Goal: Information Seeking & Learning: Learn about a topic

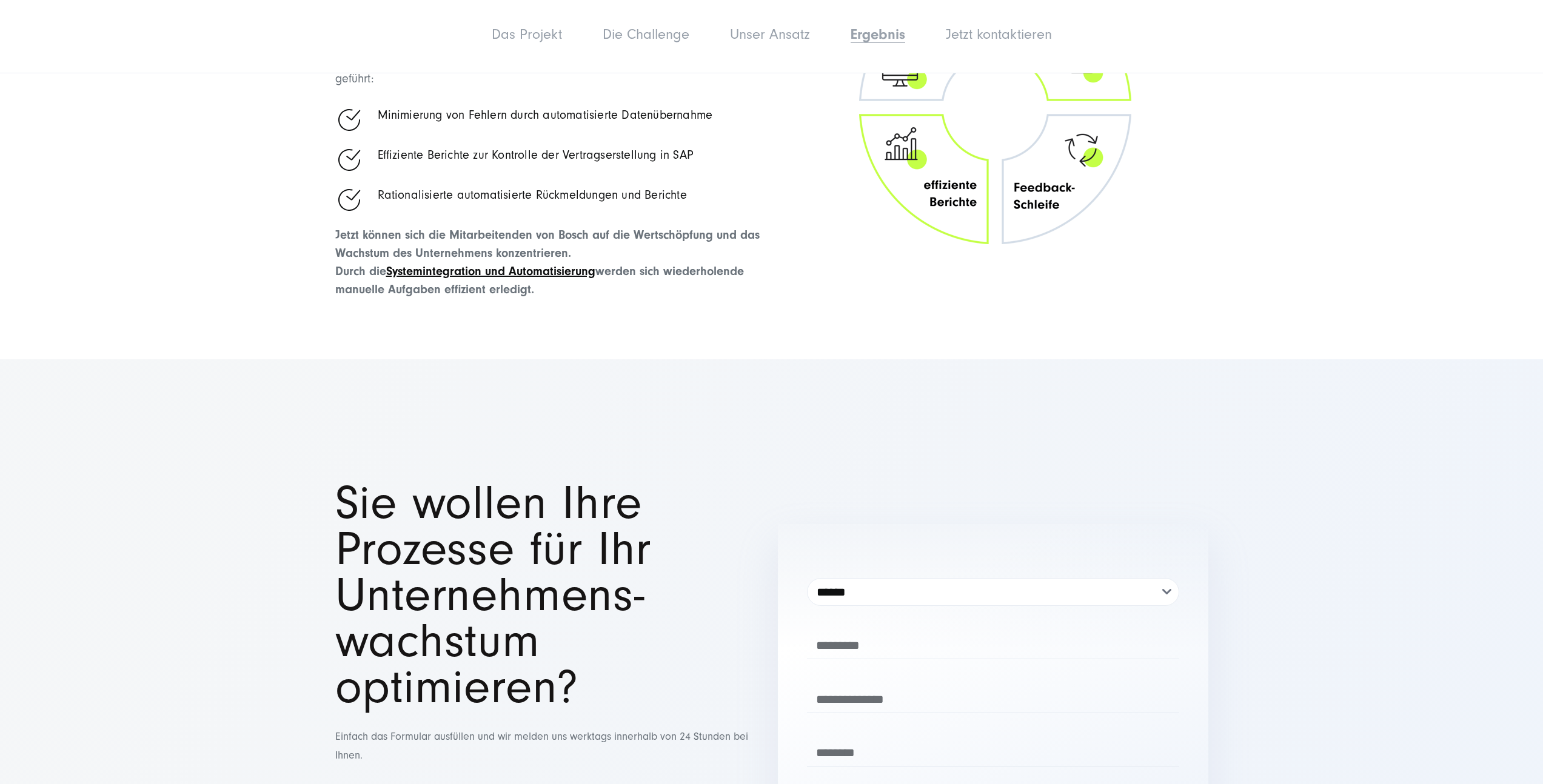
scroll to position [3609, 0]
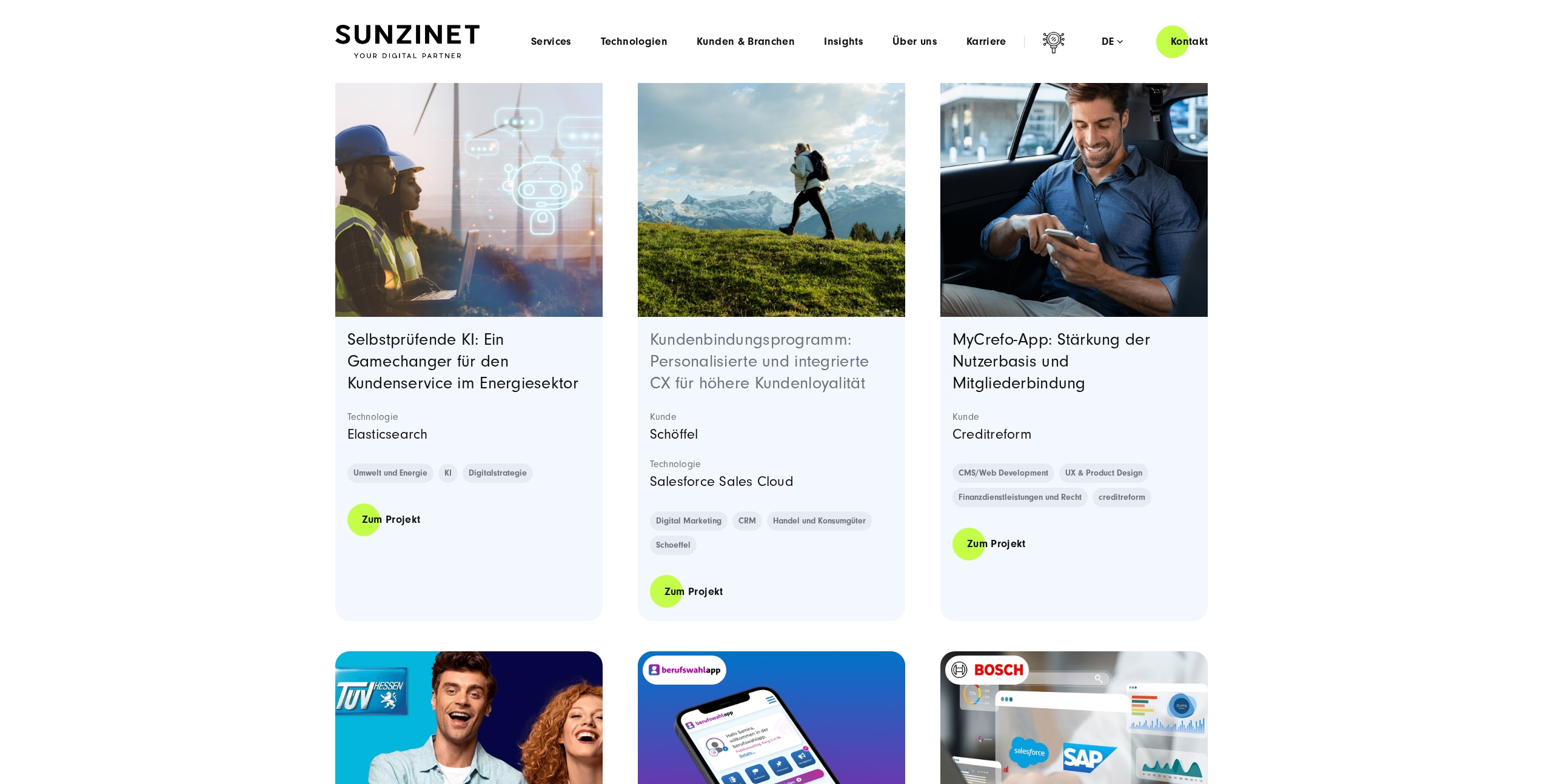
scroll to position [1472, 0]
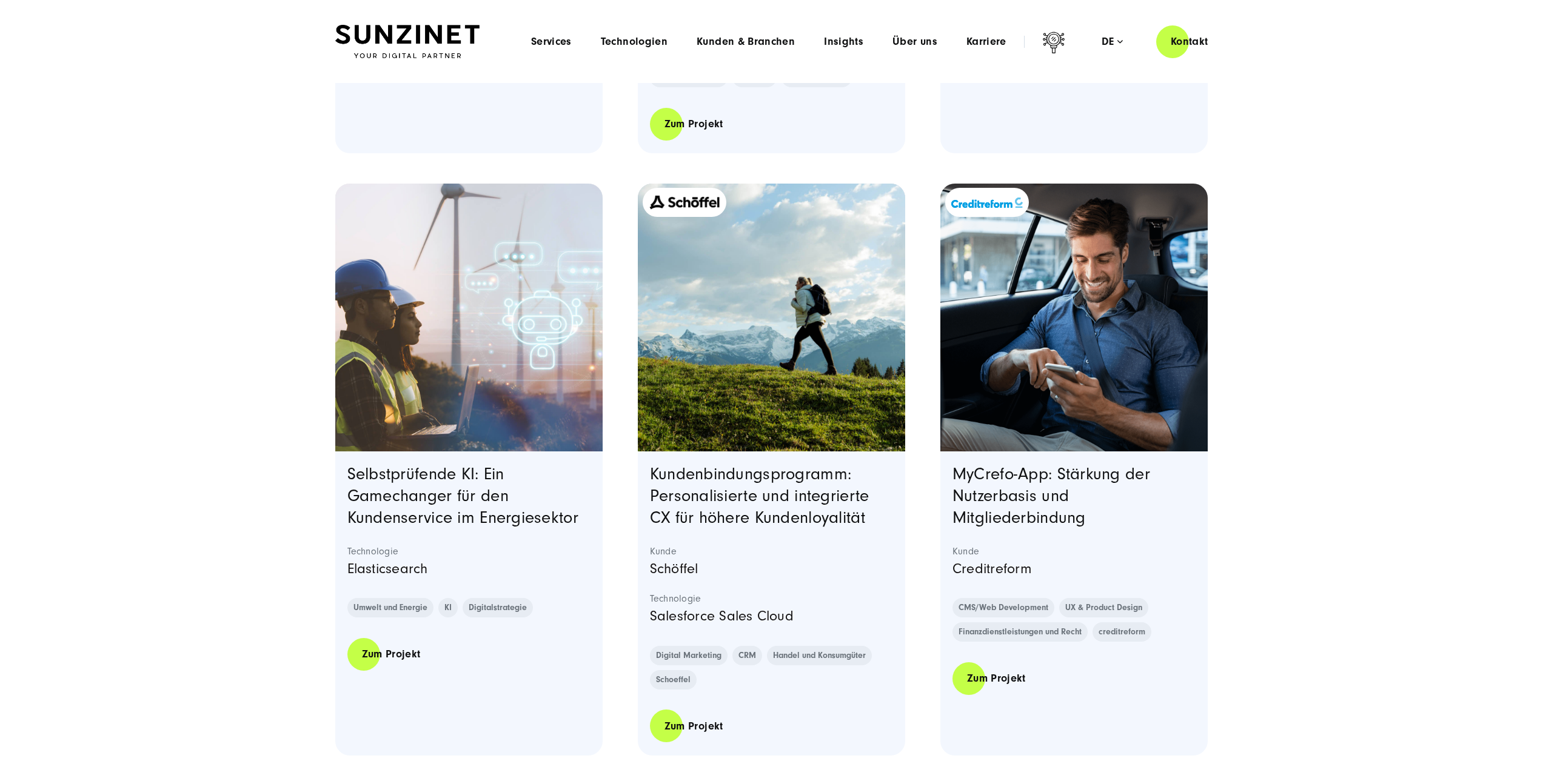
click at [800, 317] on img "Featured image: Schöffel Kundenbindungsprogramm Teaserbild - Read full post: Sc…" at bounding box center [771, 317] width 273 height 273
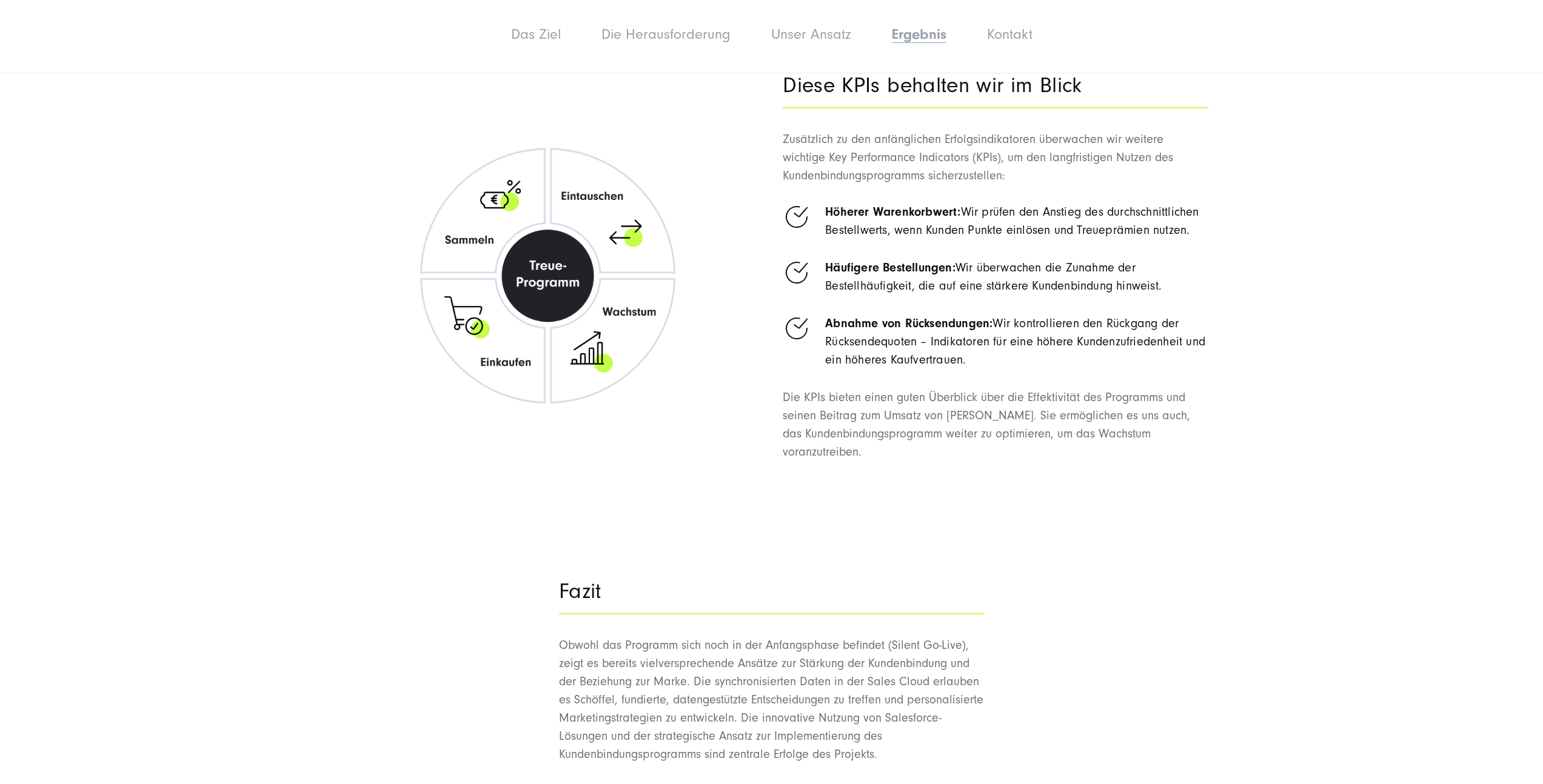
scroll to position [4827, 0]
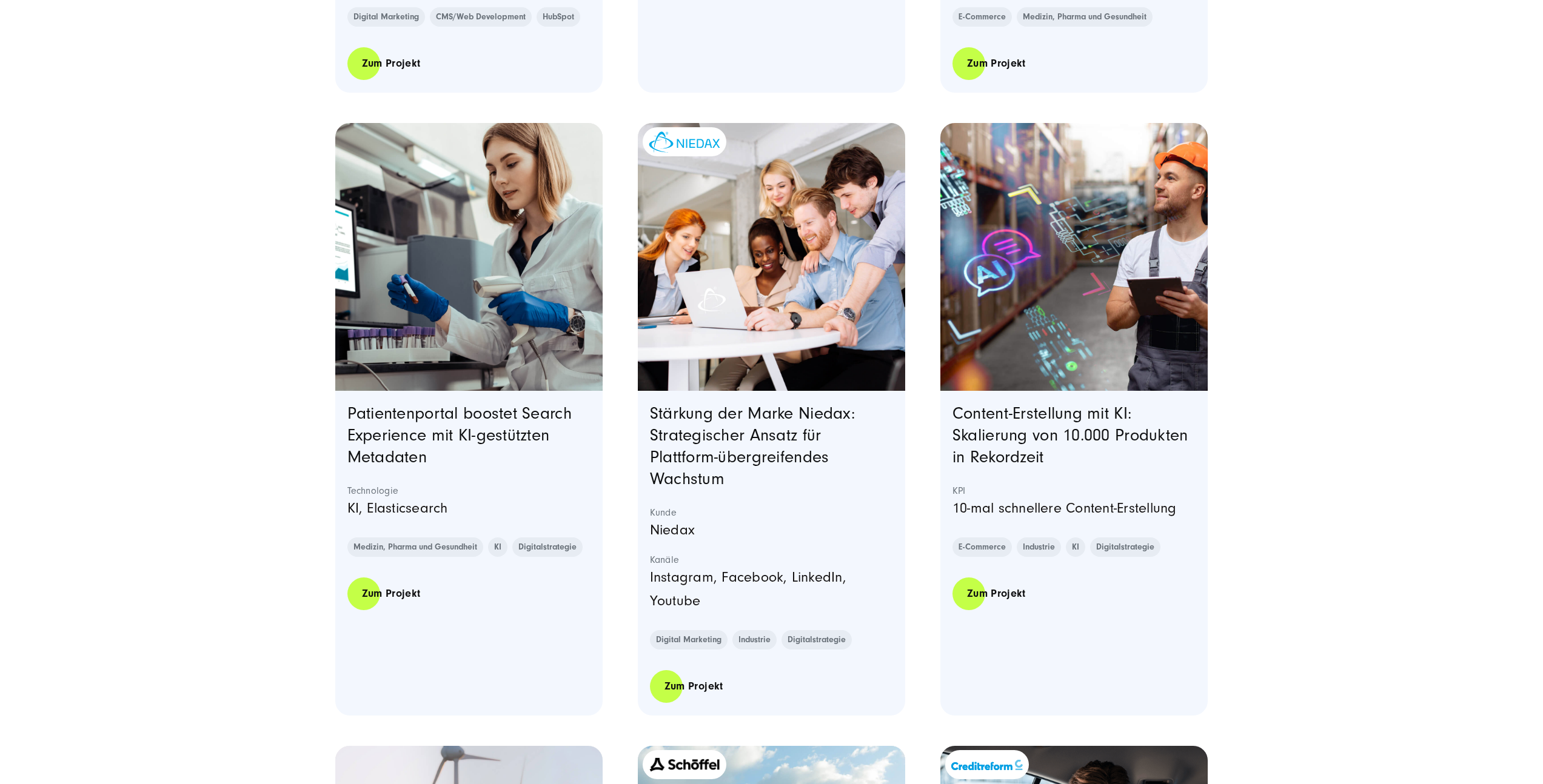
scroll to position [910, 0]
click at [1015, 299] on img "Featured image: Ein Lagerarbeiter mit weißem Shirt, grauer Latzhose und orangef…" at bounding box center [1073, 256] width 273 height 273
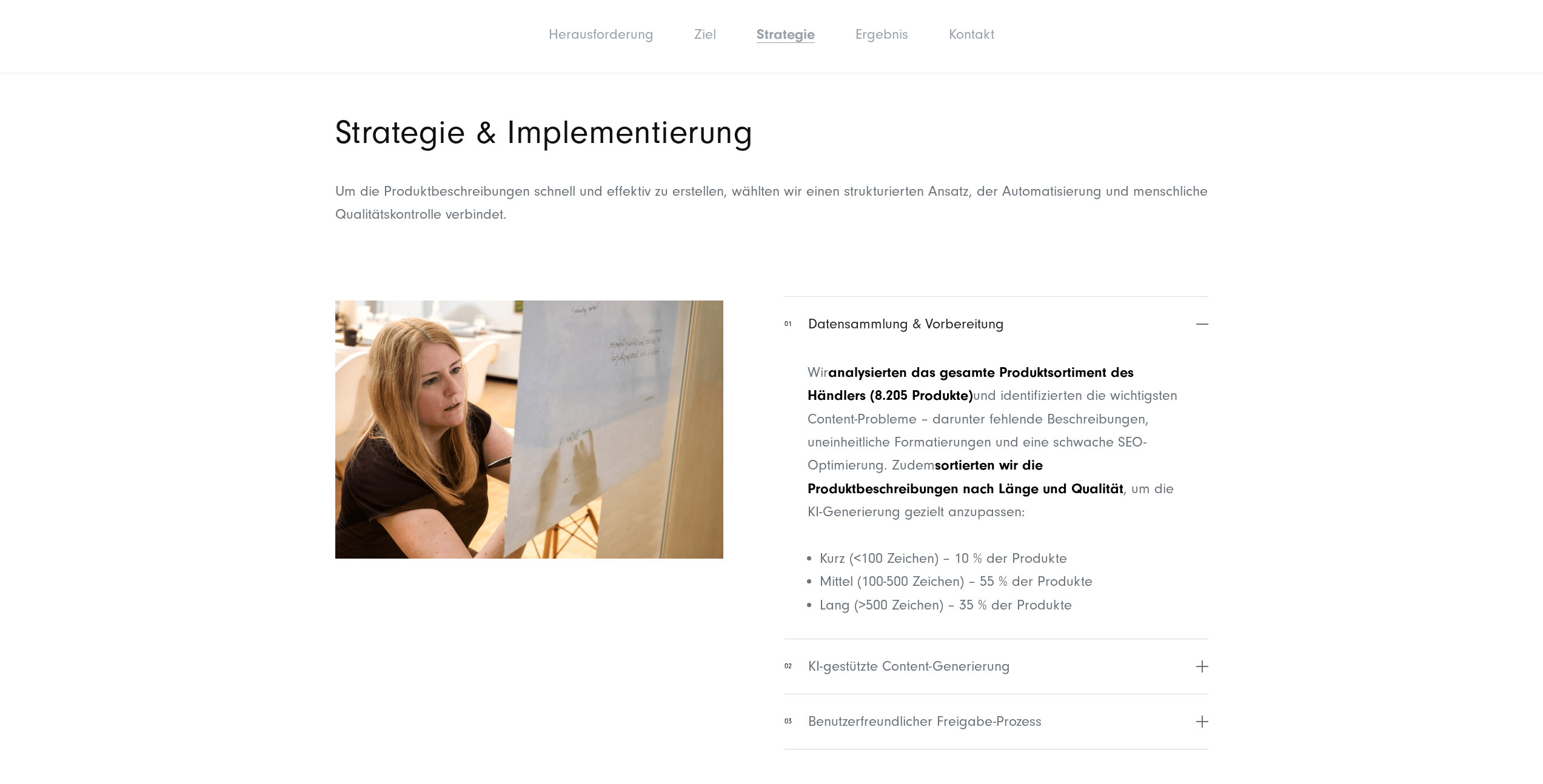
scroll to position [3322, 0]
click at [1204, 323] on button "01 Datensammlung & Vorbereitung" at bounding box center [995, 324] width 423 height 55
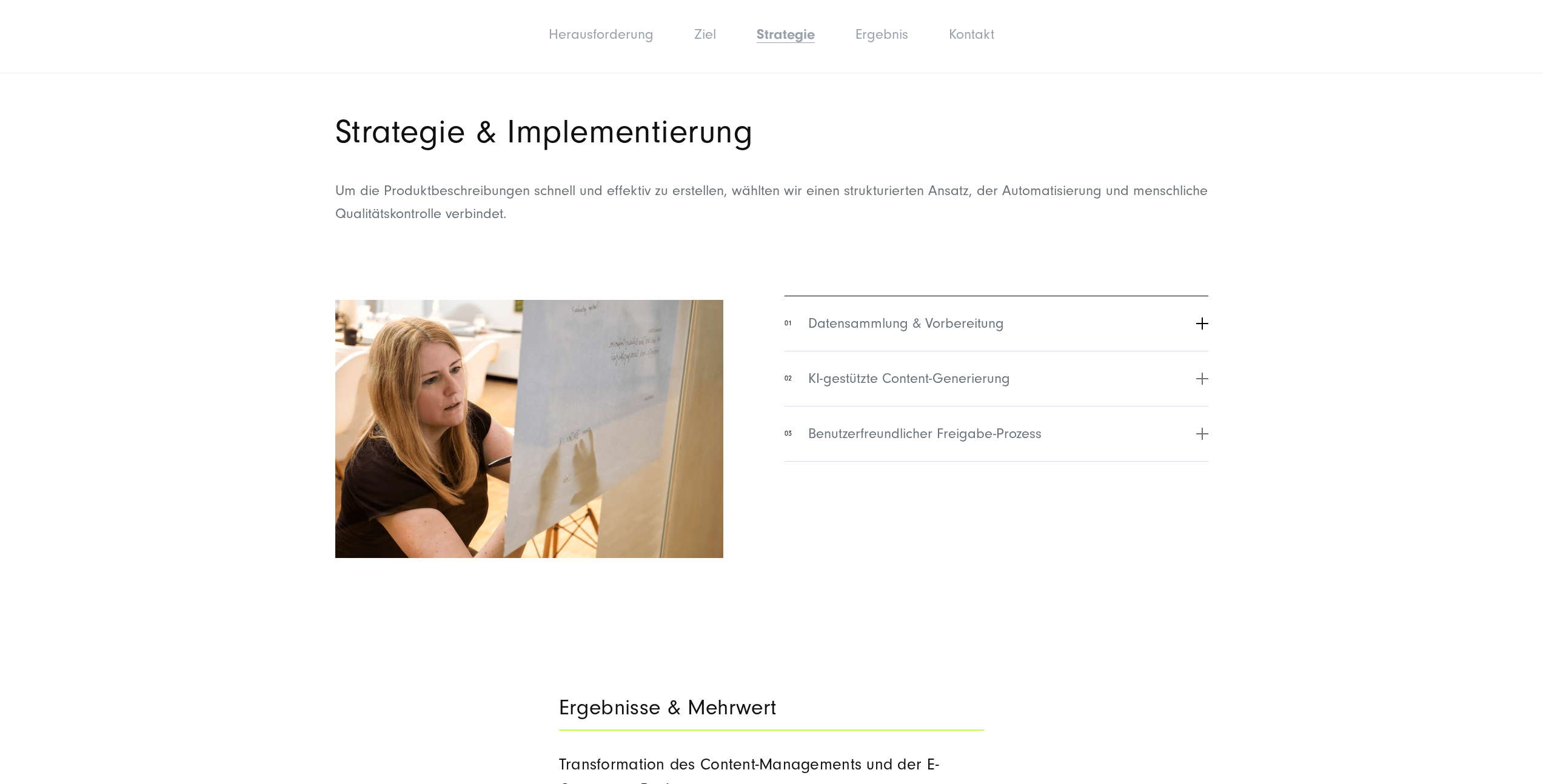
click at [1204, 323] on button "01 Datensammlung & Vorbereitung" at bounding box center [995, 324] width 423 height 55
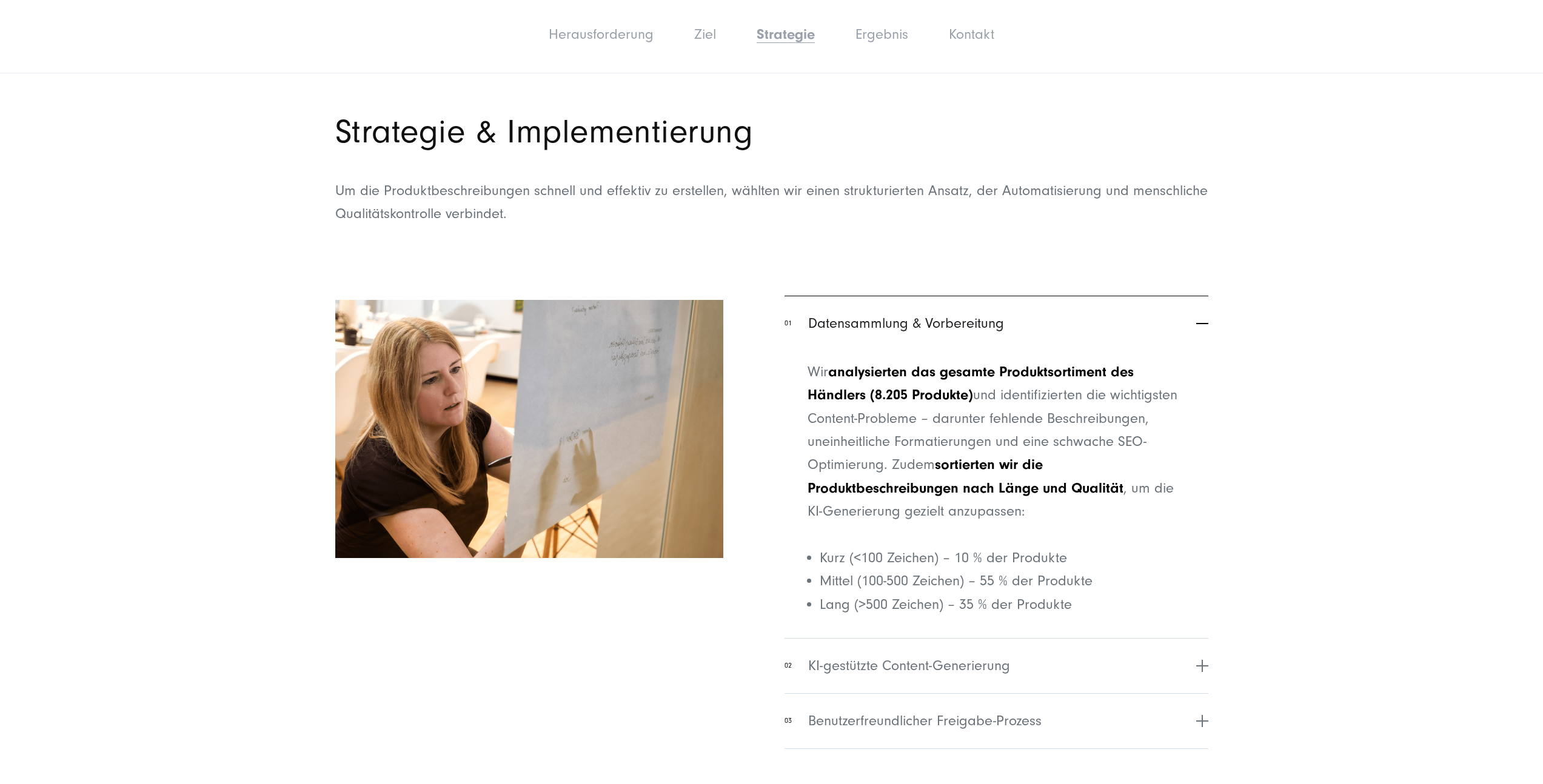
click at [1204, 323] on button "01 Datensammlung & Vorbereitung" at bounding box center [995, 324] width 423 height 55
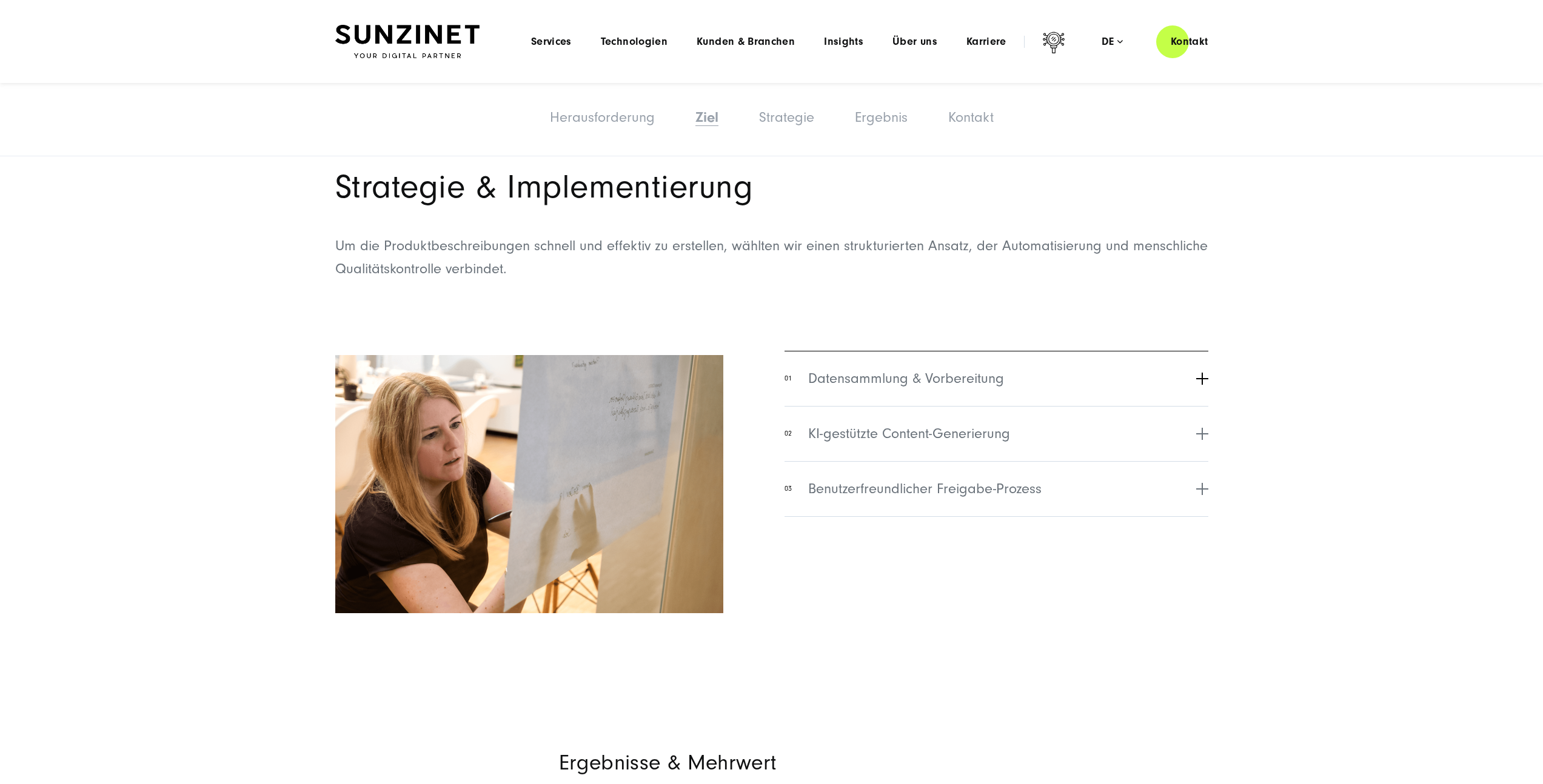
scroll to position [3212, 0]
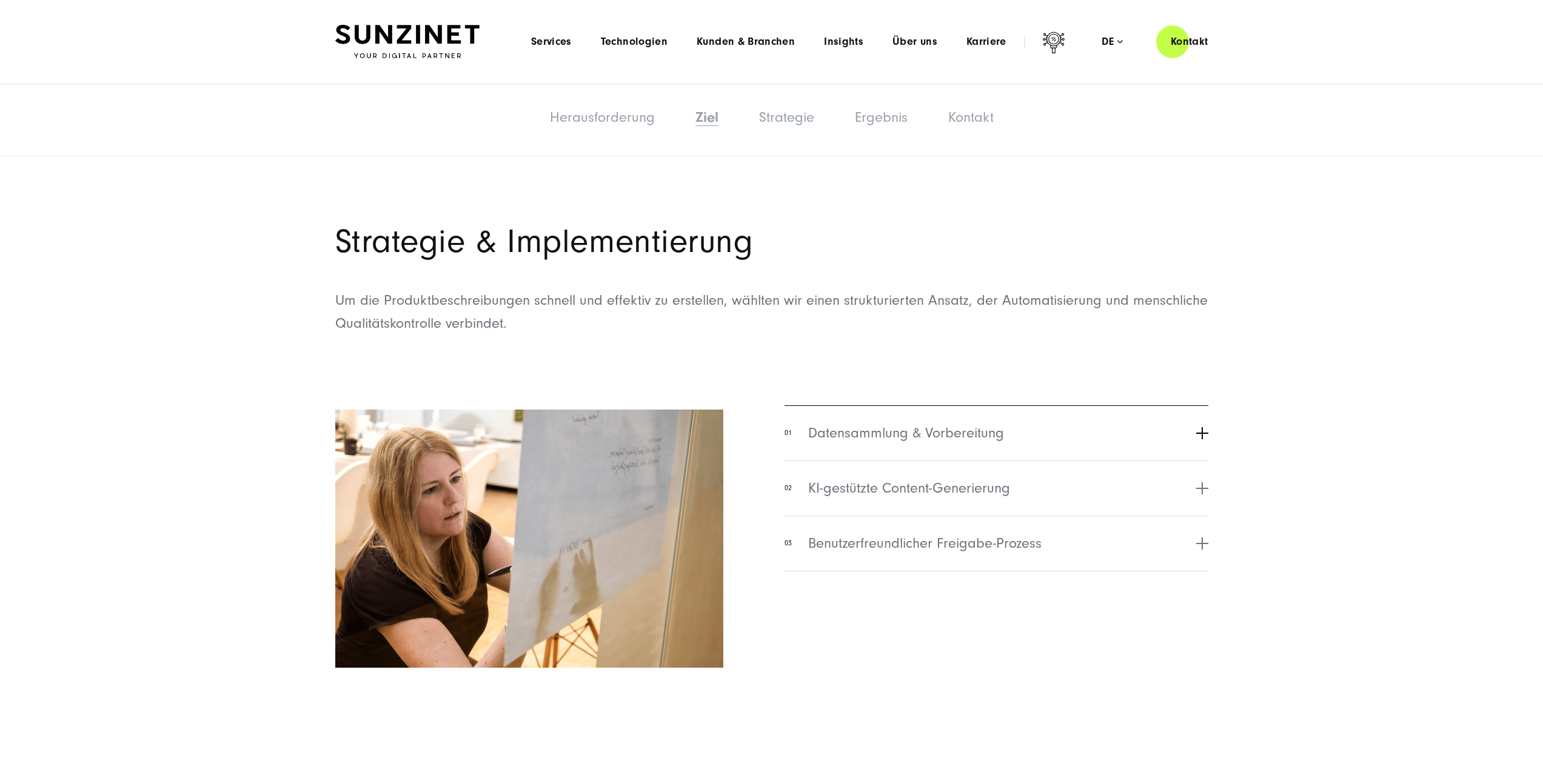
click at [1205, 434] on button "01 Datensammlung & Vorbereitung" at bounding box center [995, 433] width 423 height 55
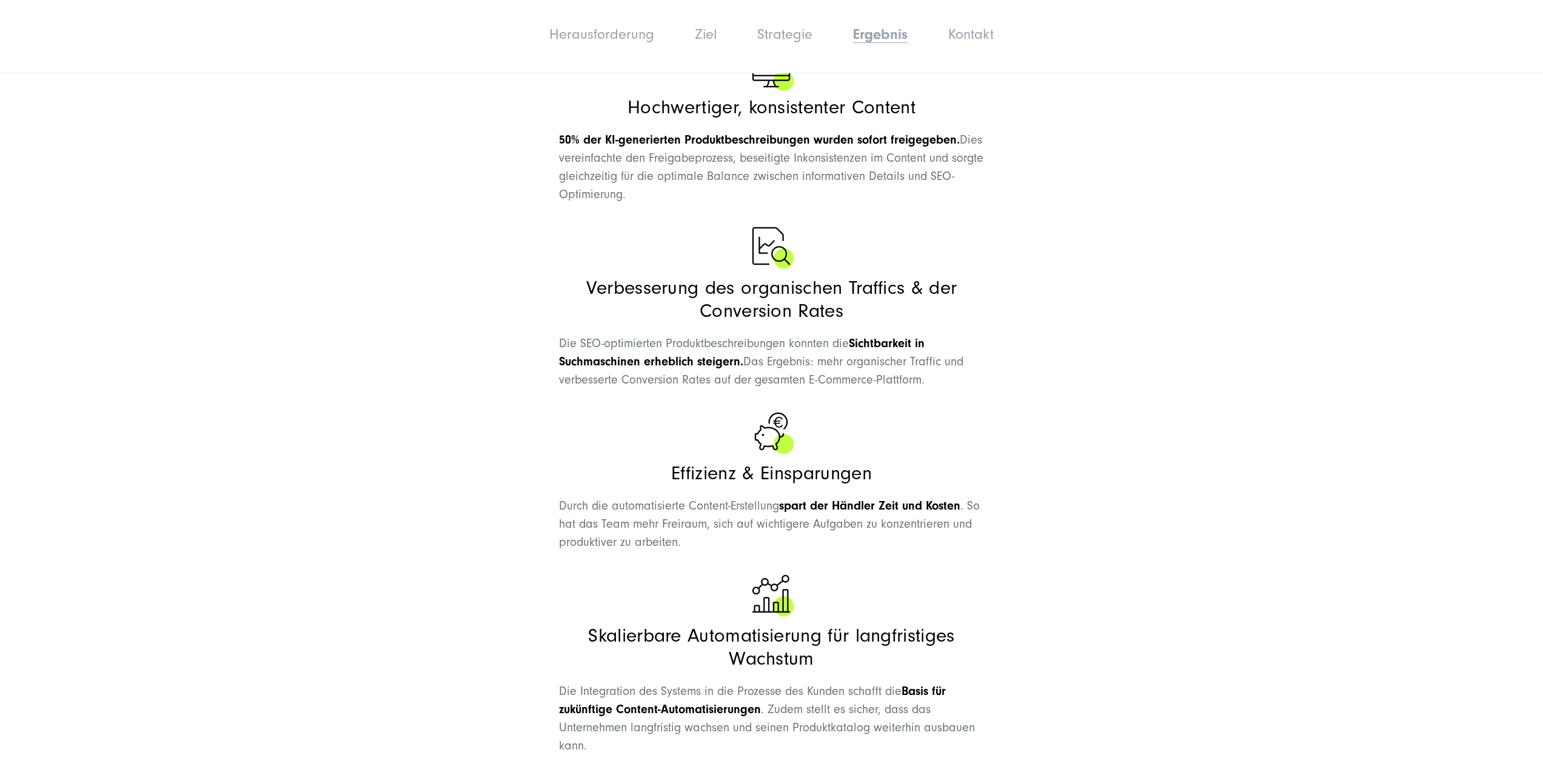
scroll to position [4571, 0]
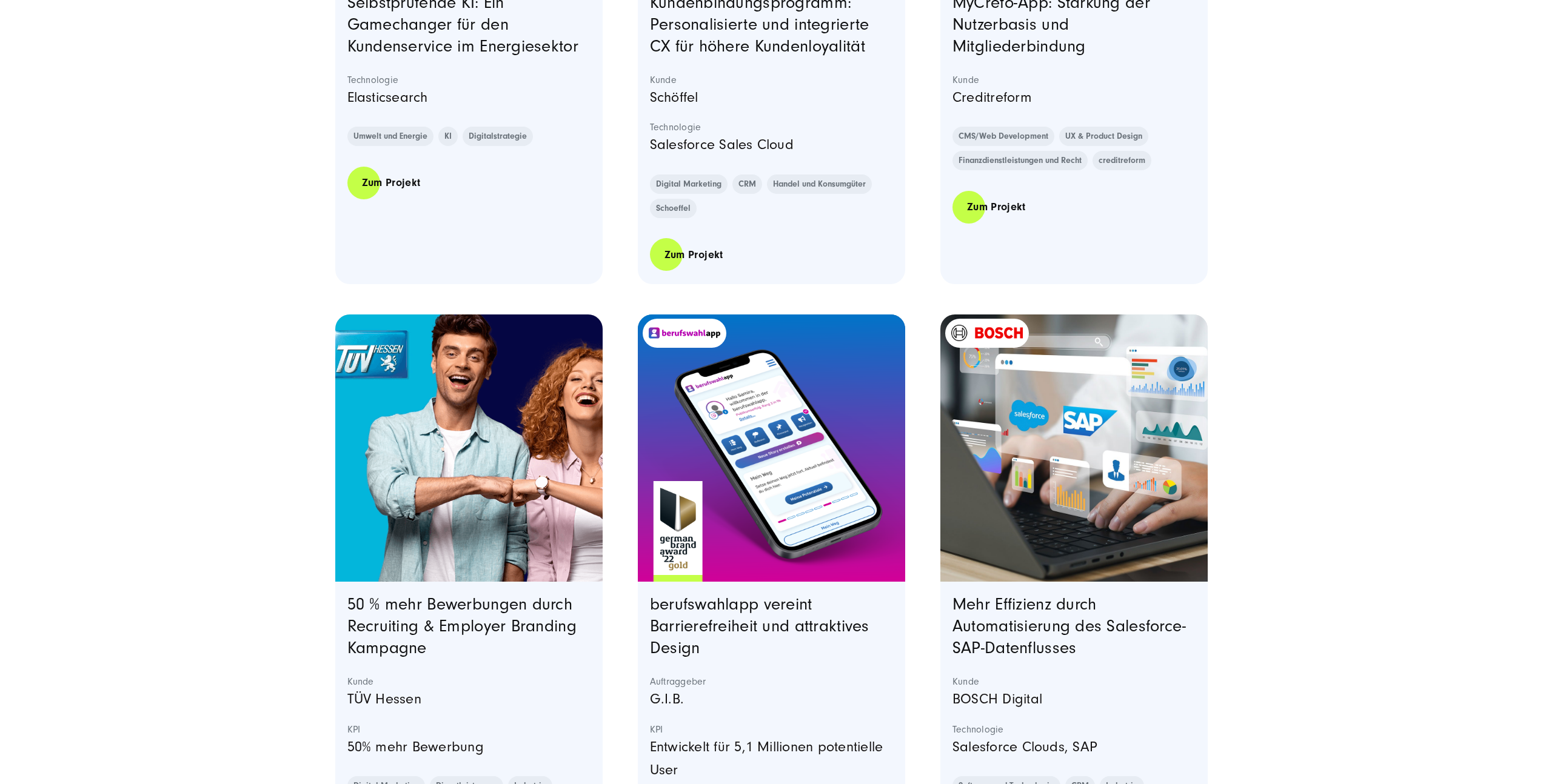
scroll to position [1962, 0]
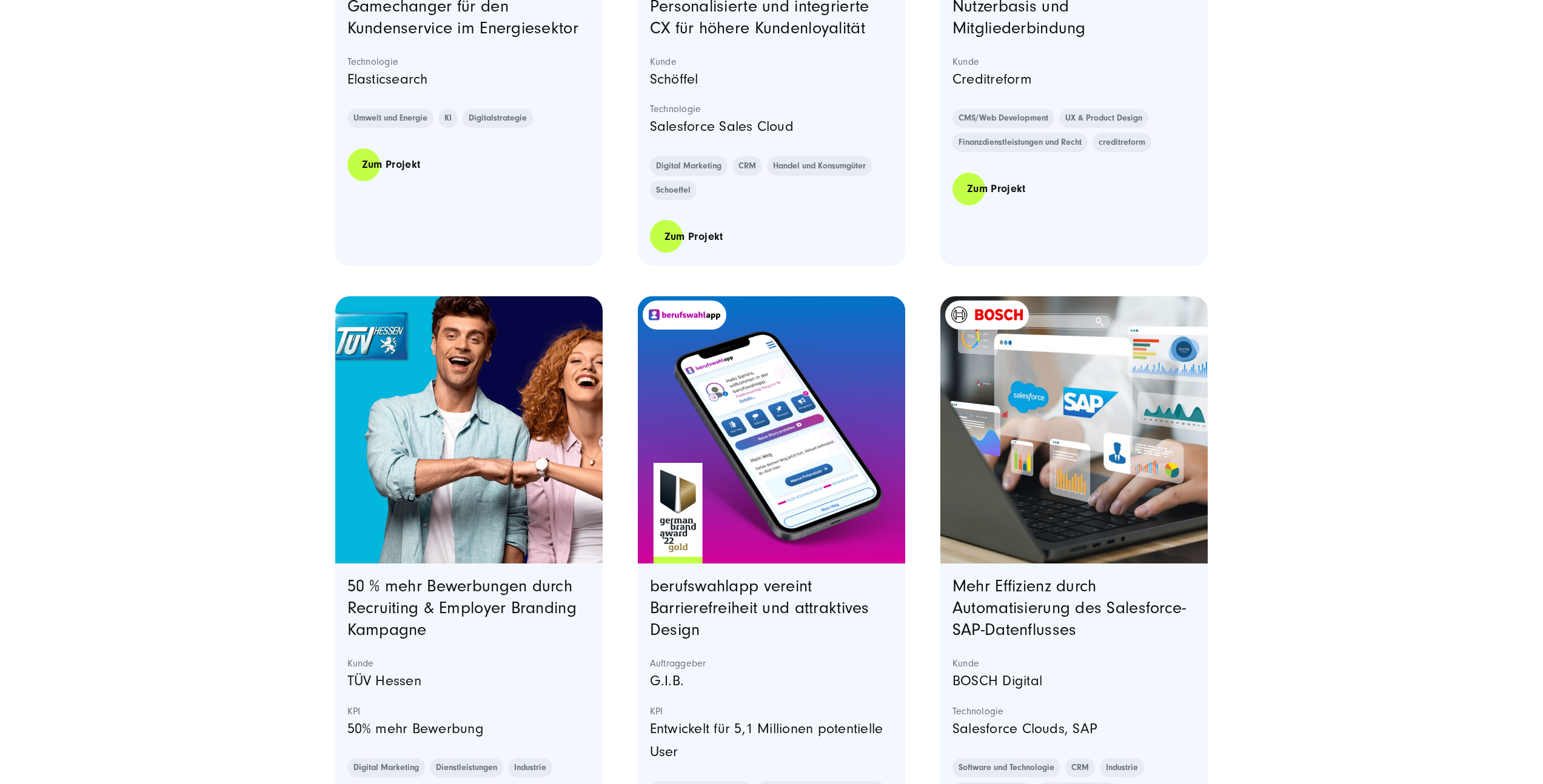
click at [989, 455] on img "Featured image: Bosch Digital - Salesforce SAP Integration und Automatisierung …" at bounding box center [1073, 430] width 273 height 273
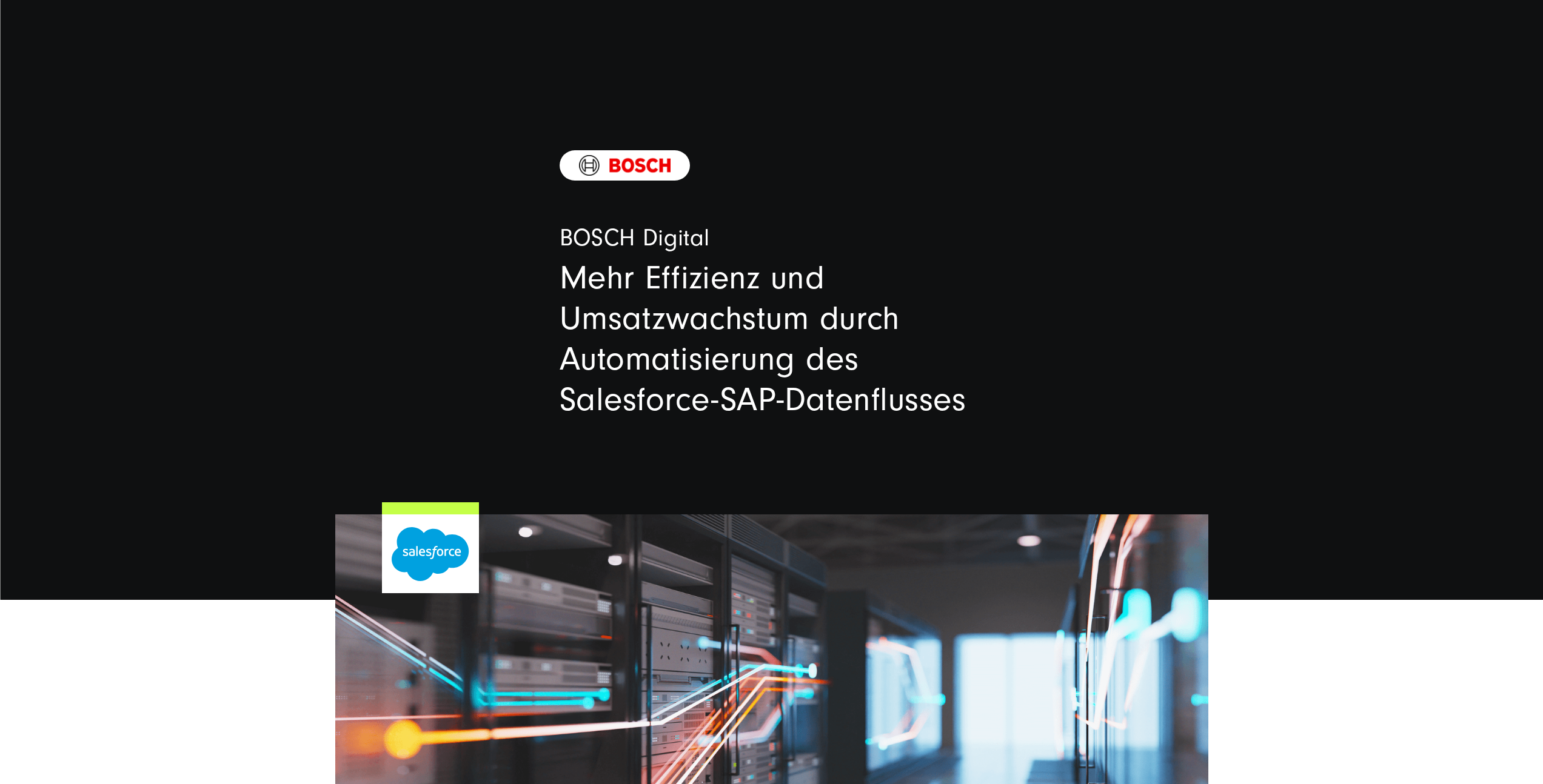
scroll to position [21, 0]
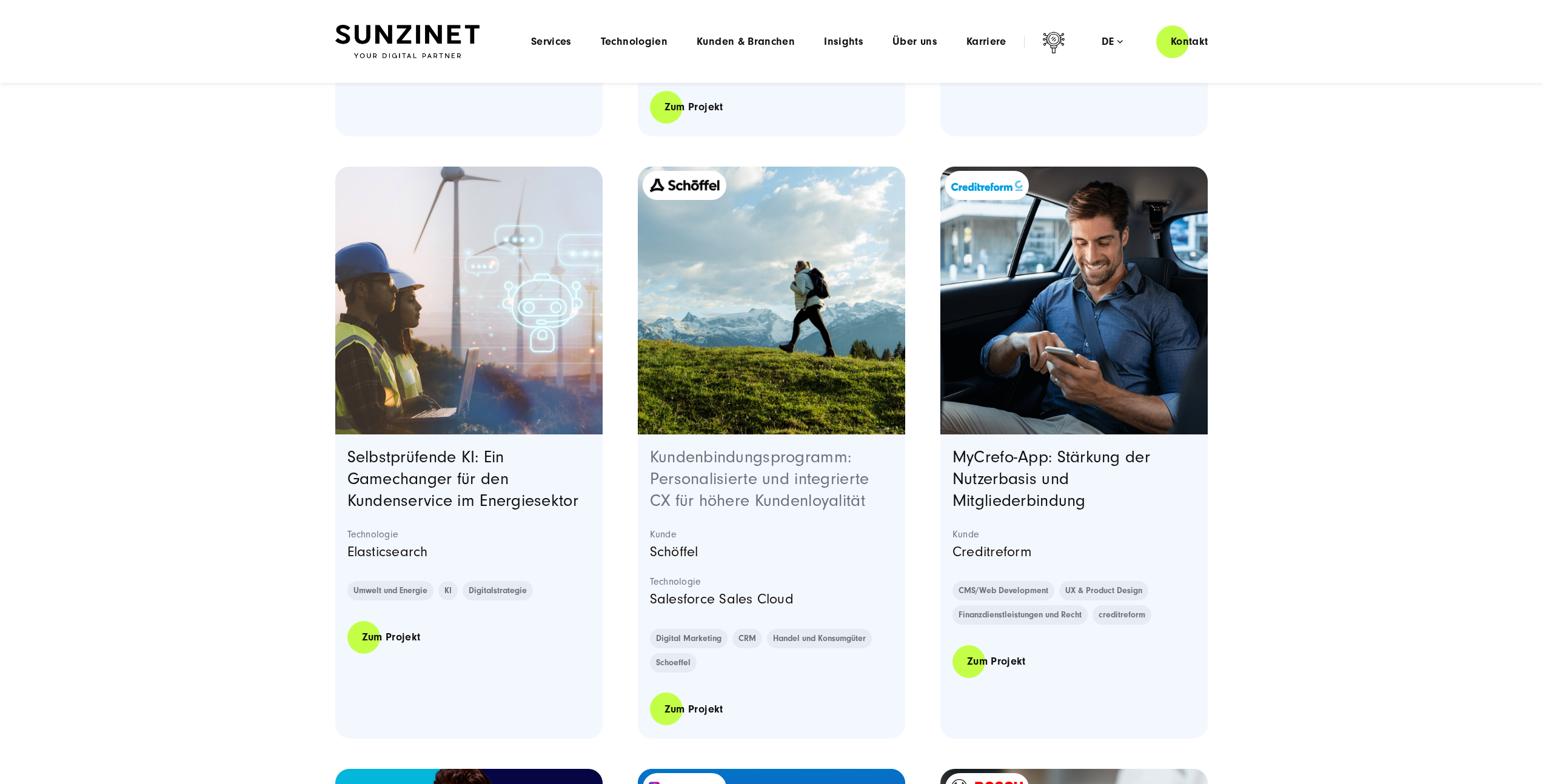
scroll to position [1425, 0]
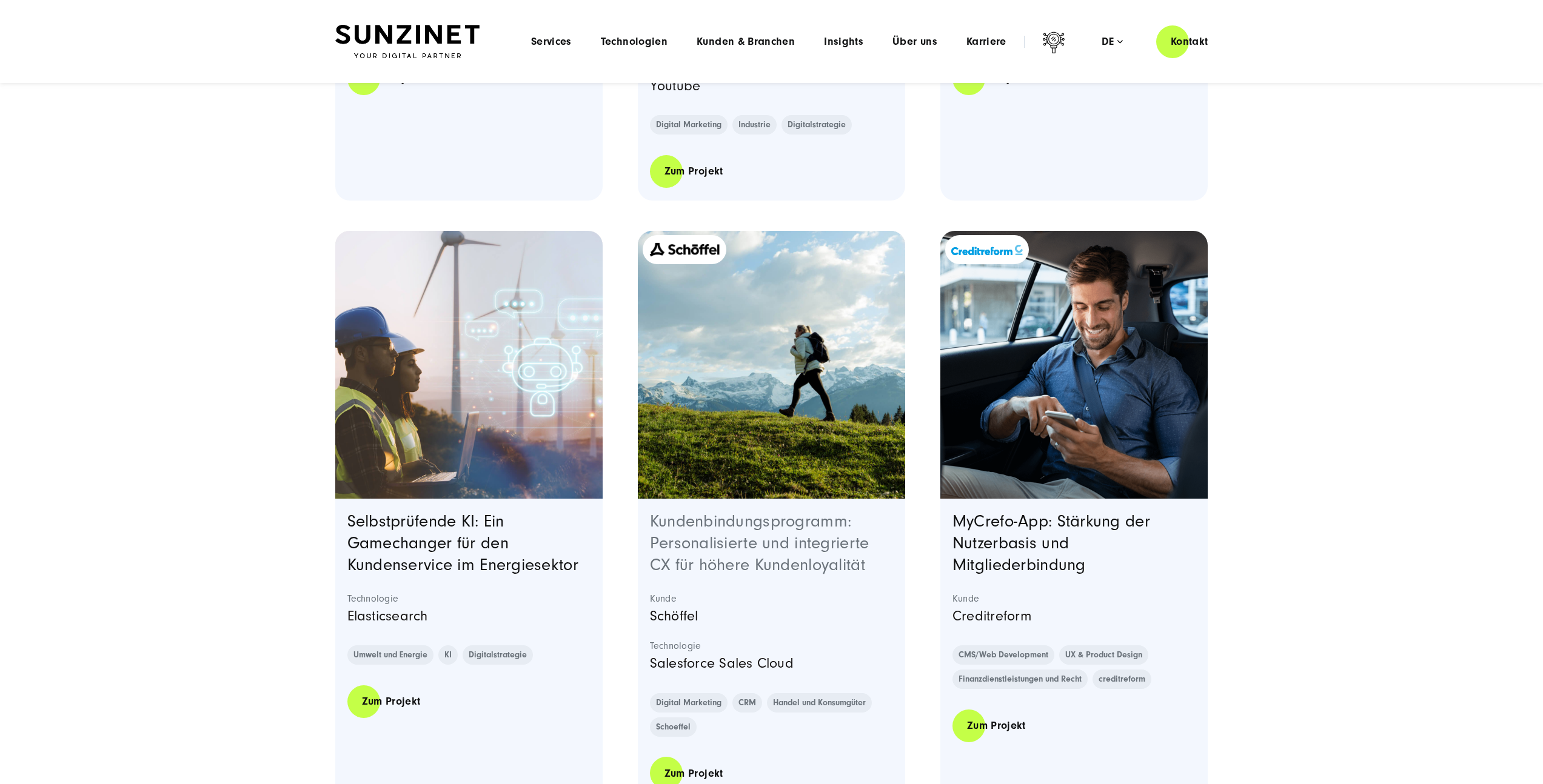
click at [769, 512] on link "Kundenbindungsprogramm: Personalisierte und integrierte CX für höhere Kundenloy…" at bounding box center [760, 544] width 220 height 63
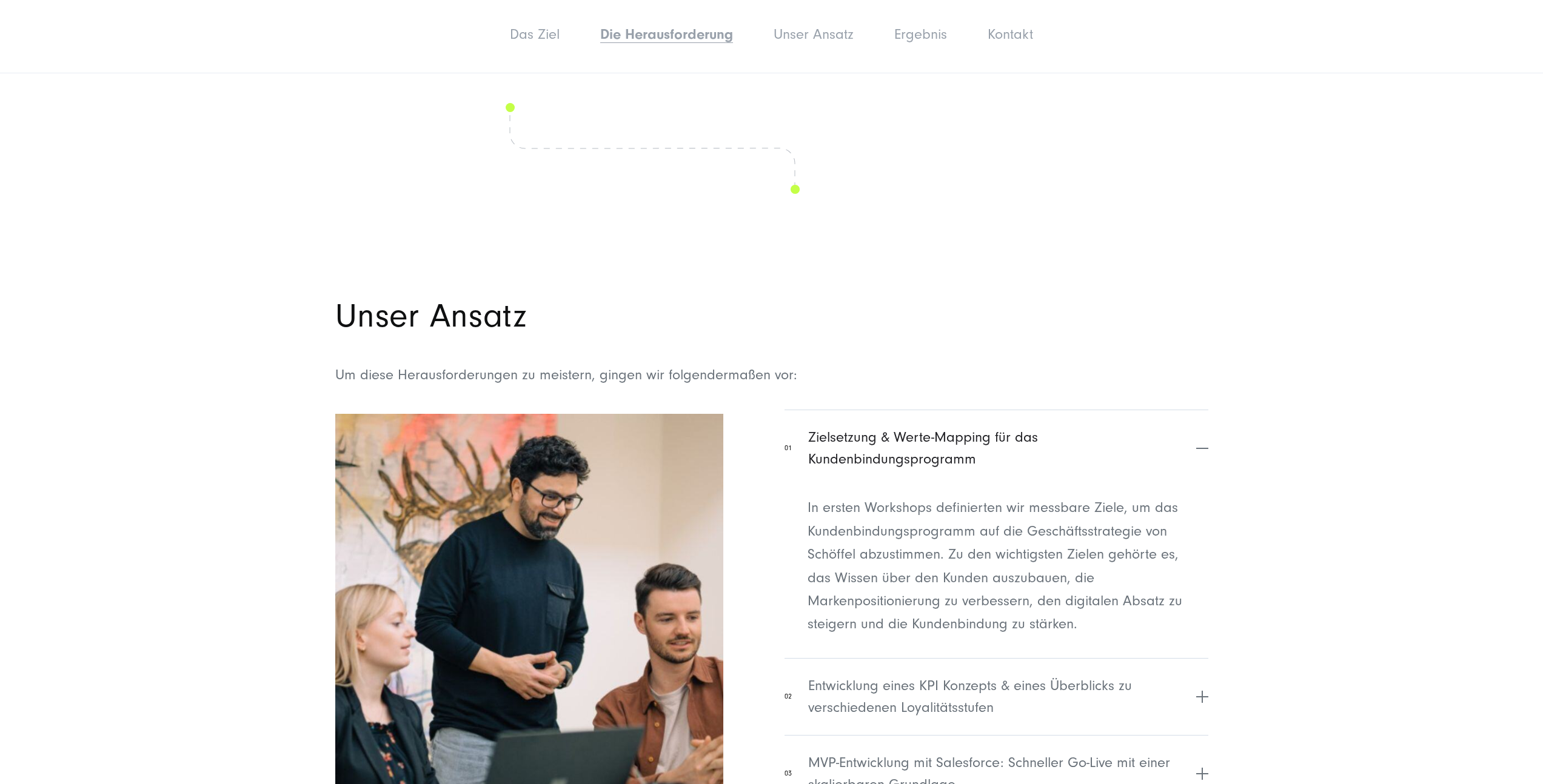
scroll to position [2876, 0]
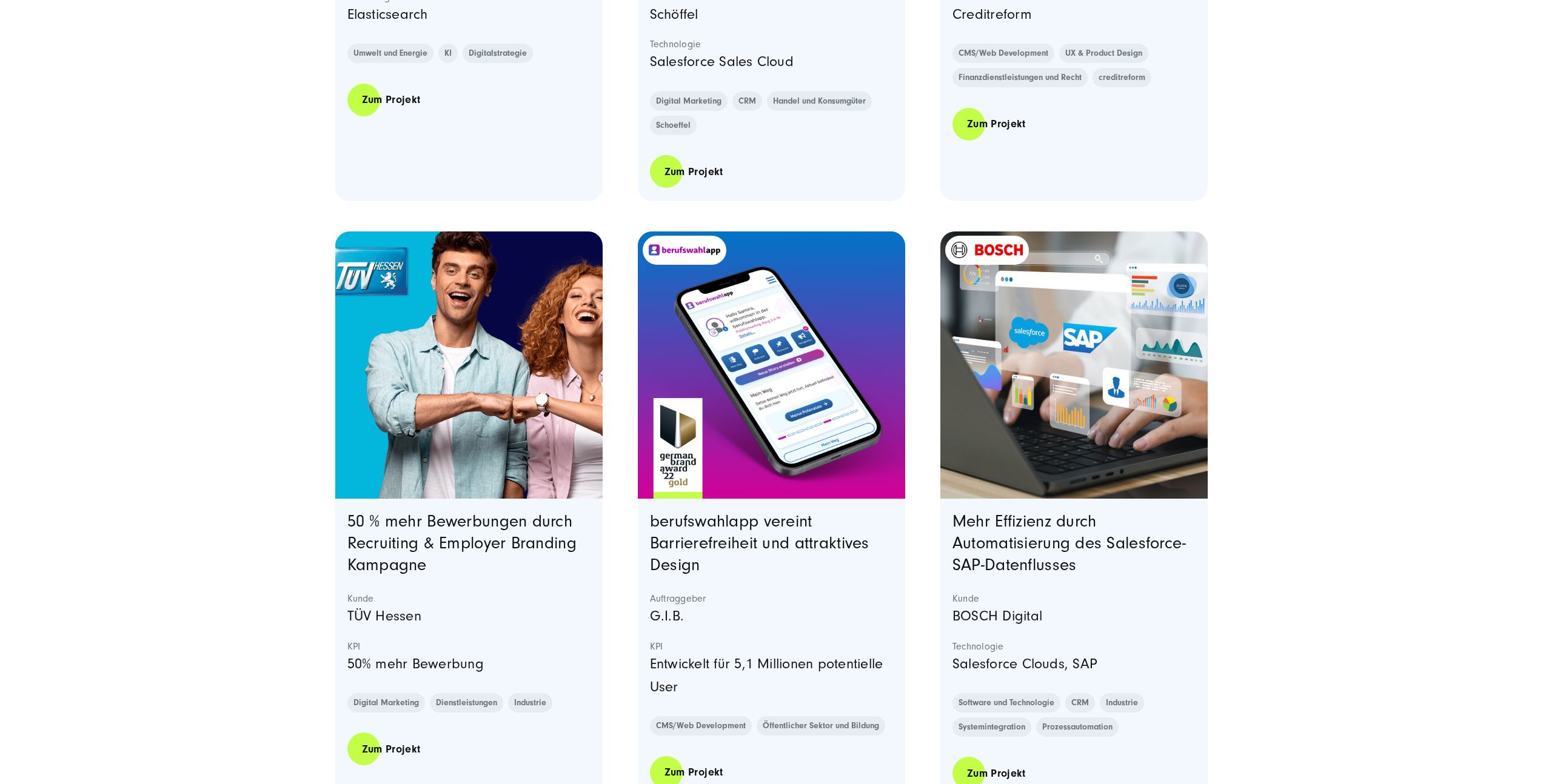
scroll to position [2269, 0]
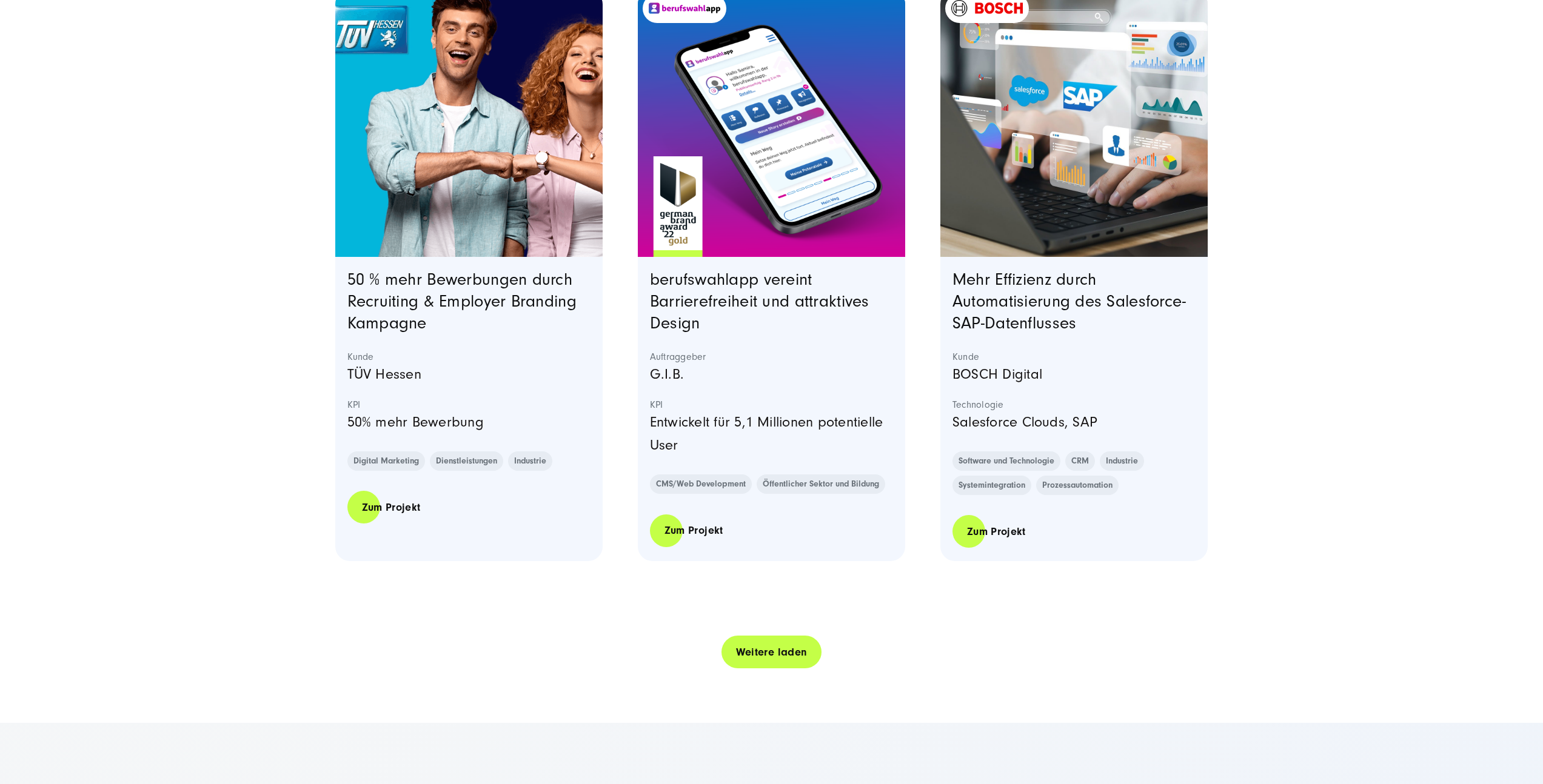
click at [744, 649] on link "Weitere laden" at bounding box center [772, 652] width 101 height 34
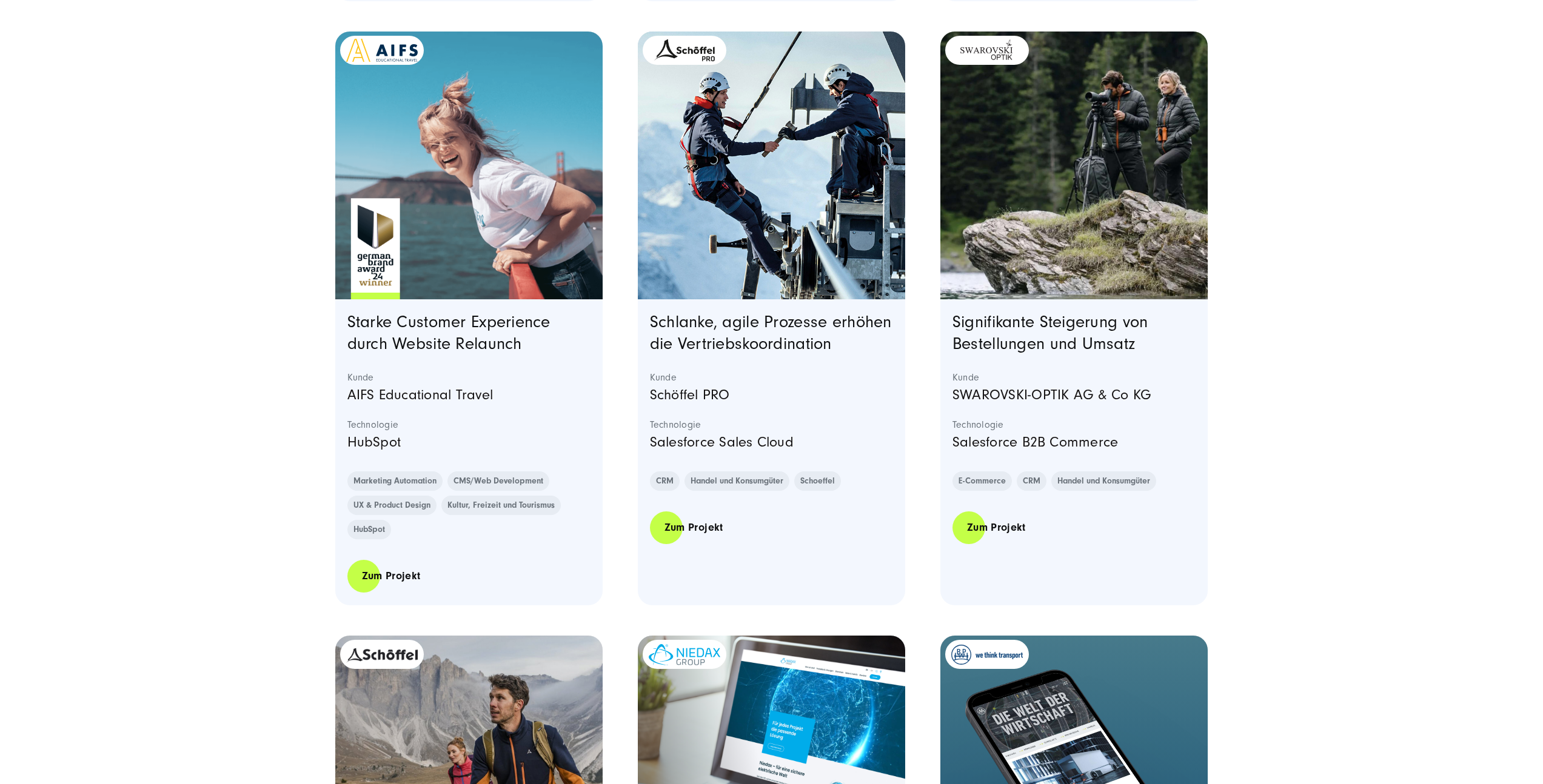
scroll to position [2827, 0]
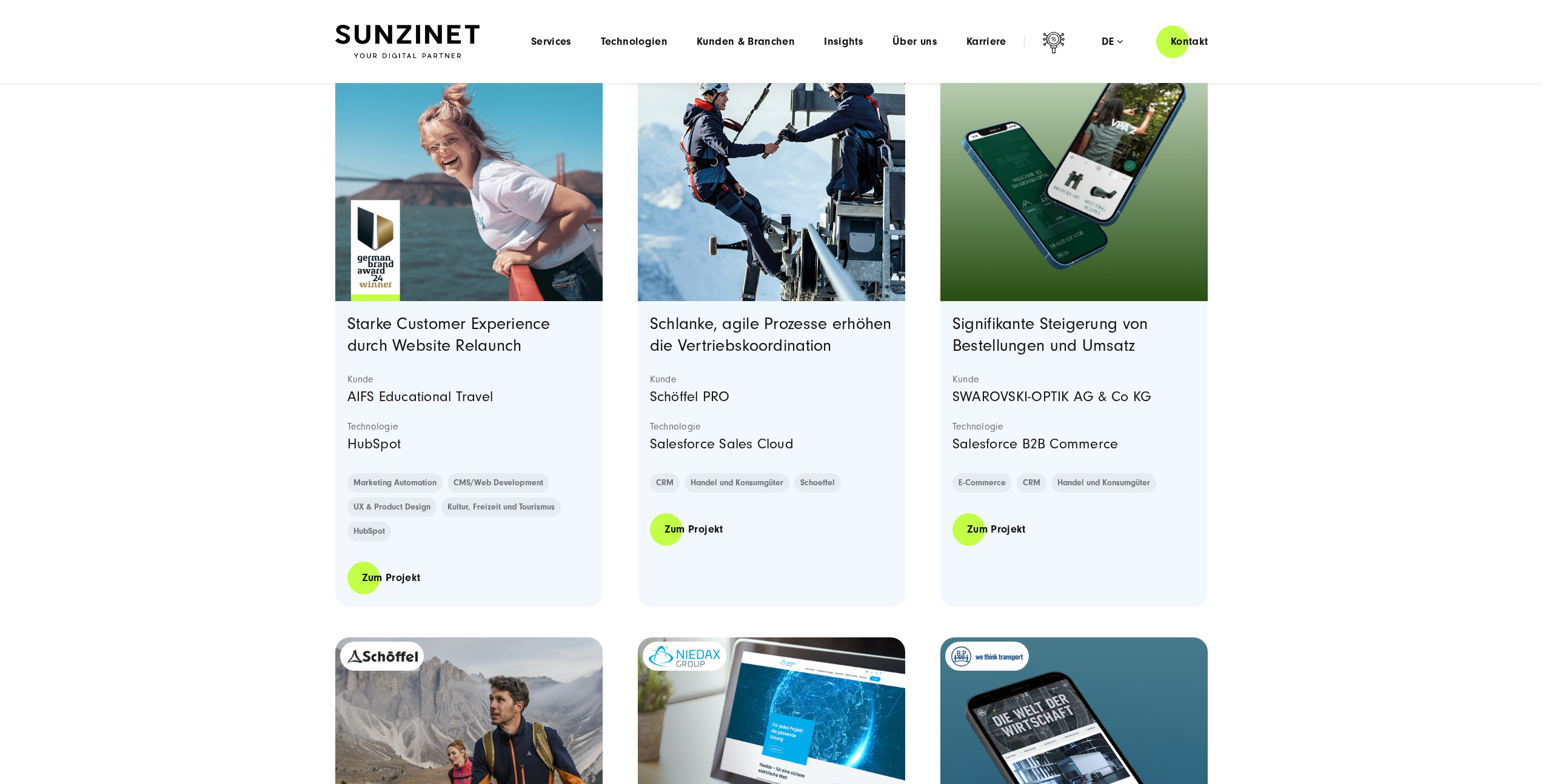
click at [1027, 260] on image "Featured image: - Read full post: SWAROVSKI-OPTIK AG & Co KG." at bounding box center [1074, 167] width 261 height 235
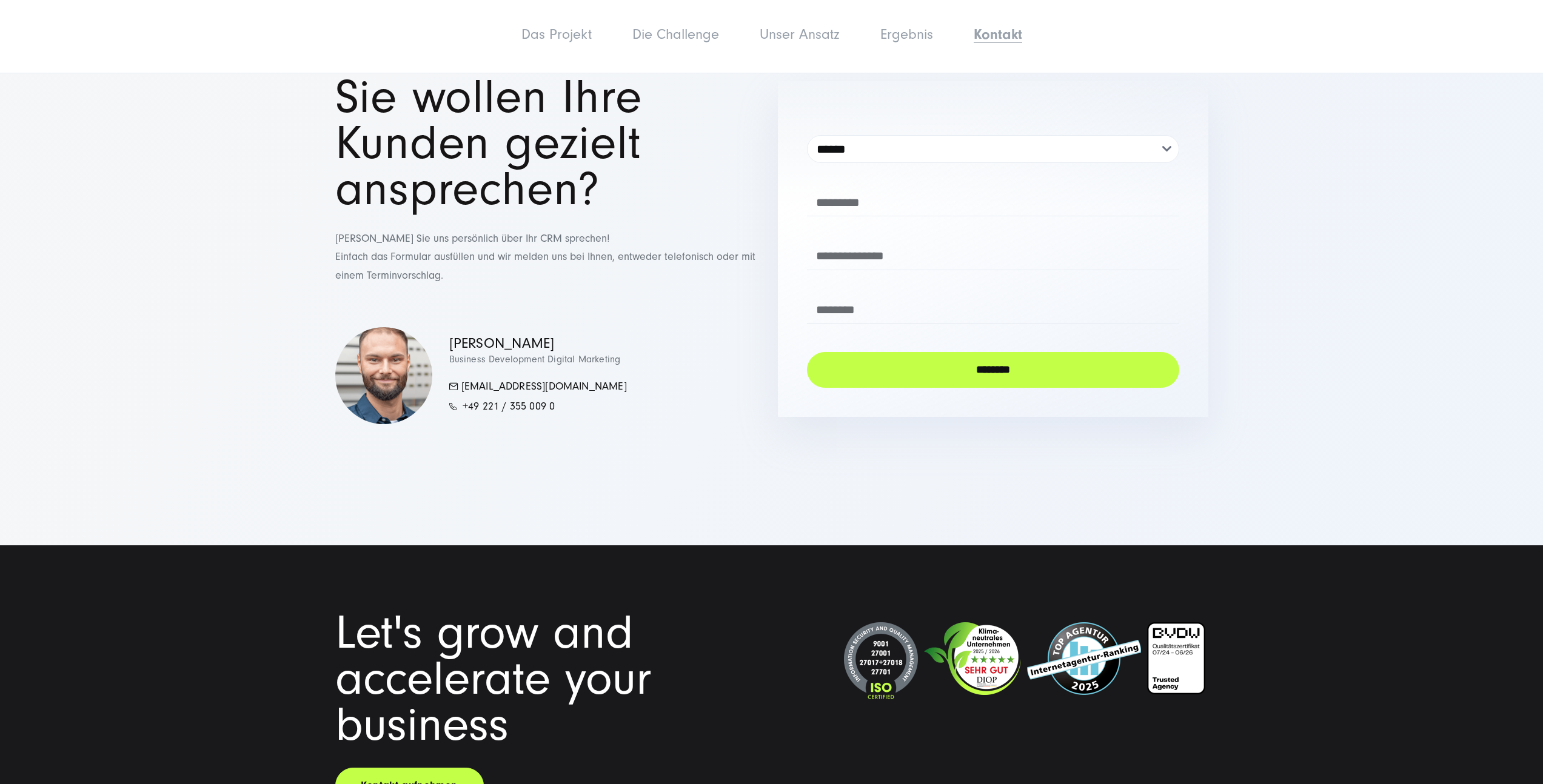
scroll to position [3448, 0]
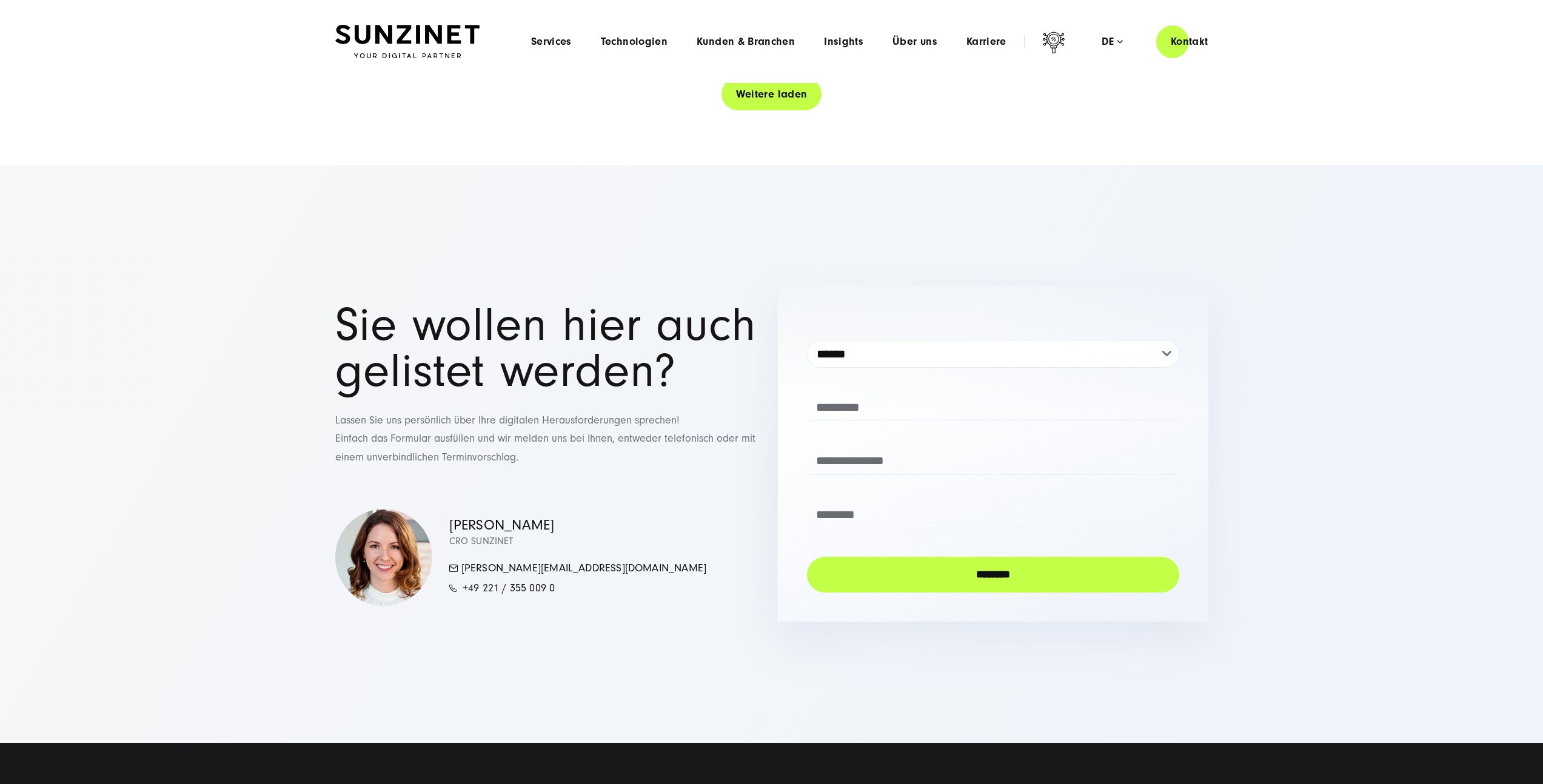
click at [755, 86] on link "Weitere laden" at bounding box center [772, 94] width 101 height 34
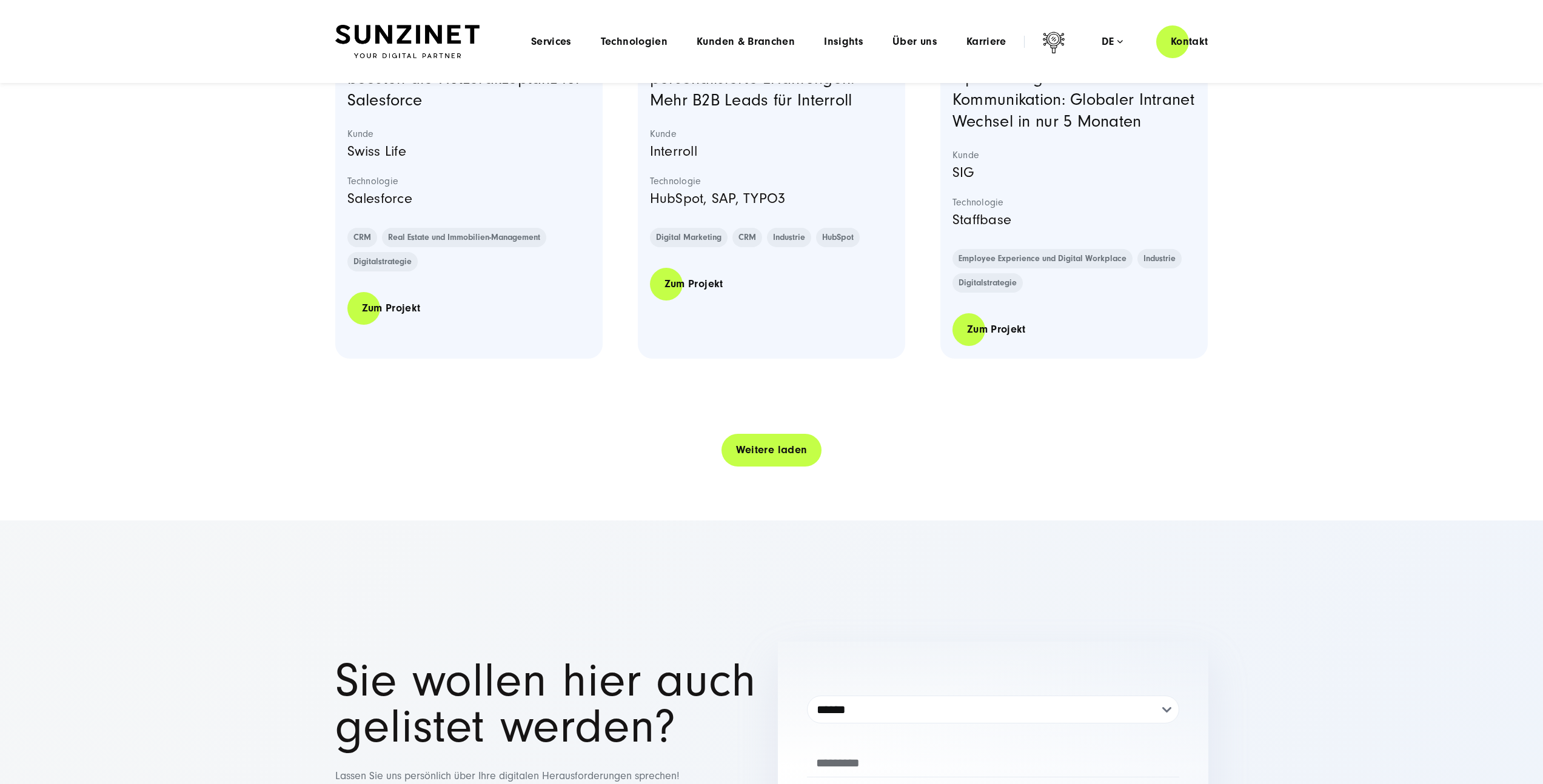
scroll to position [4899, 0]
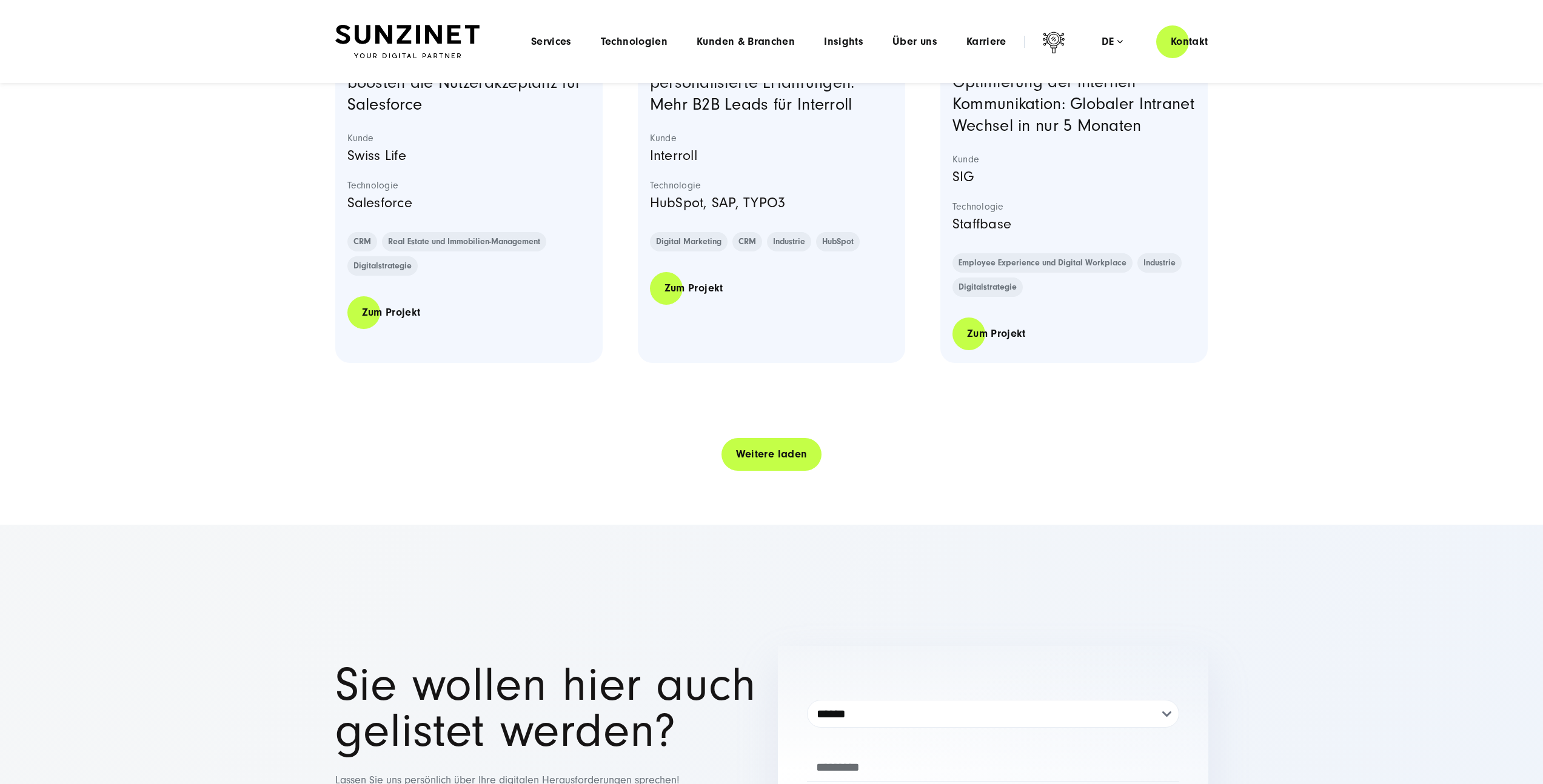
click at [754, 472] on link "Weitere laden" at bounding box center [772, 454] width 101 height 34
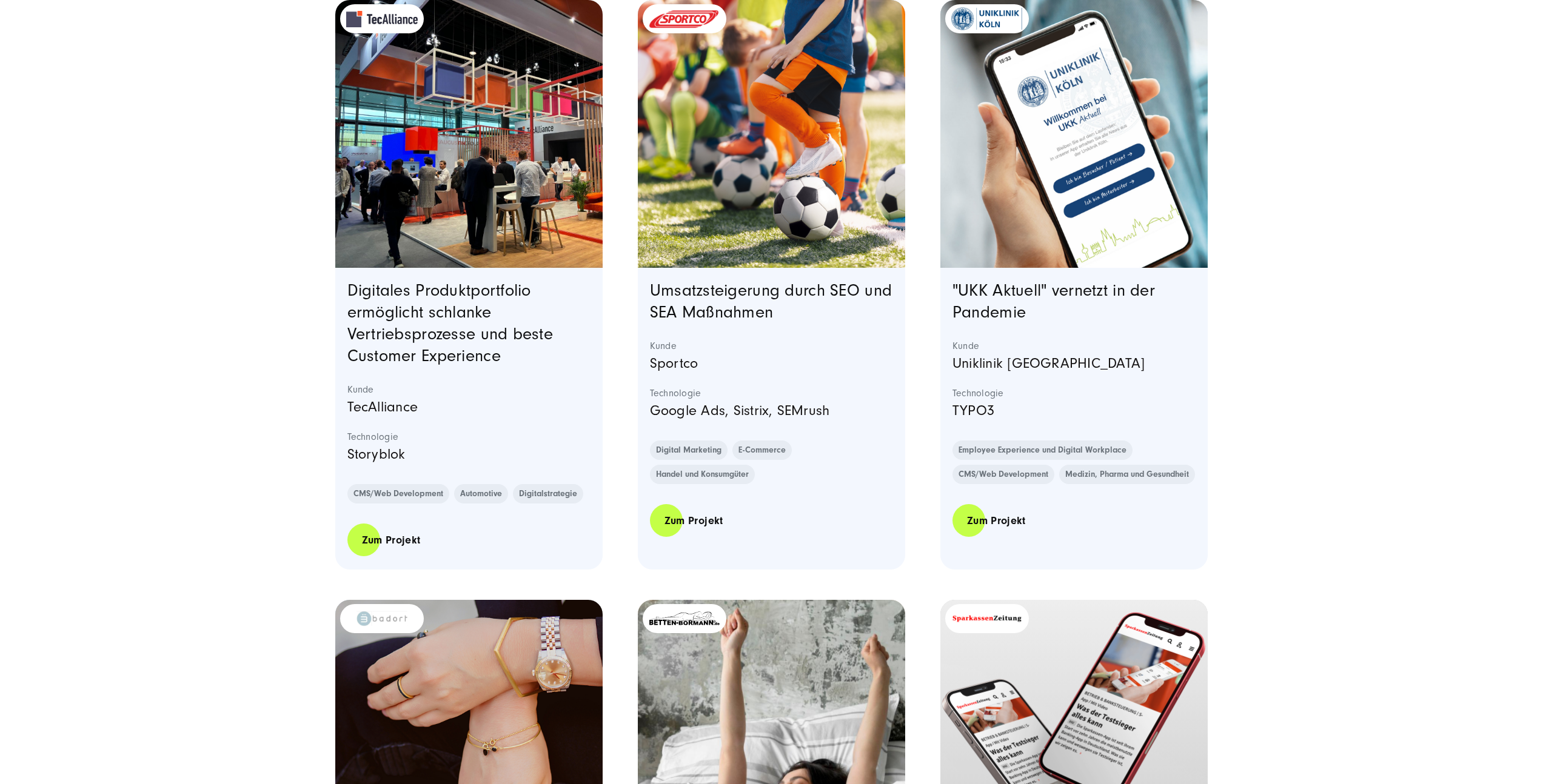
scroll to position [5294, 0]
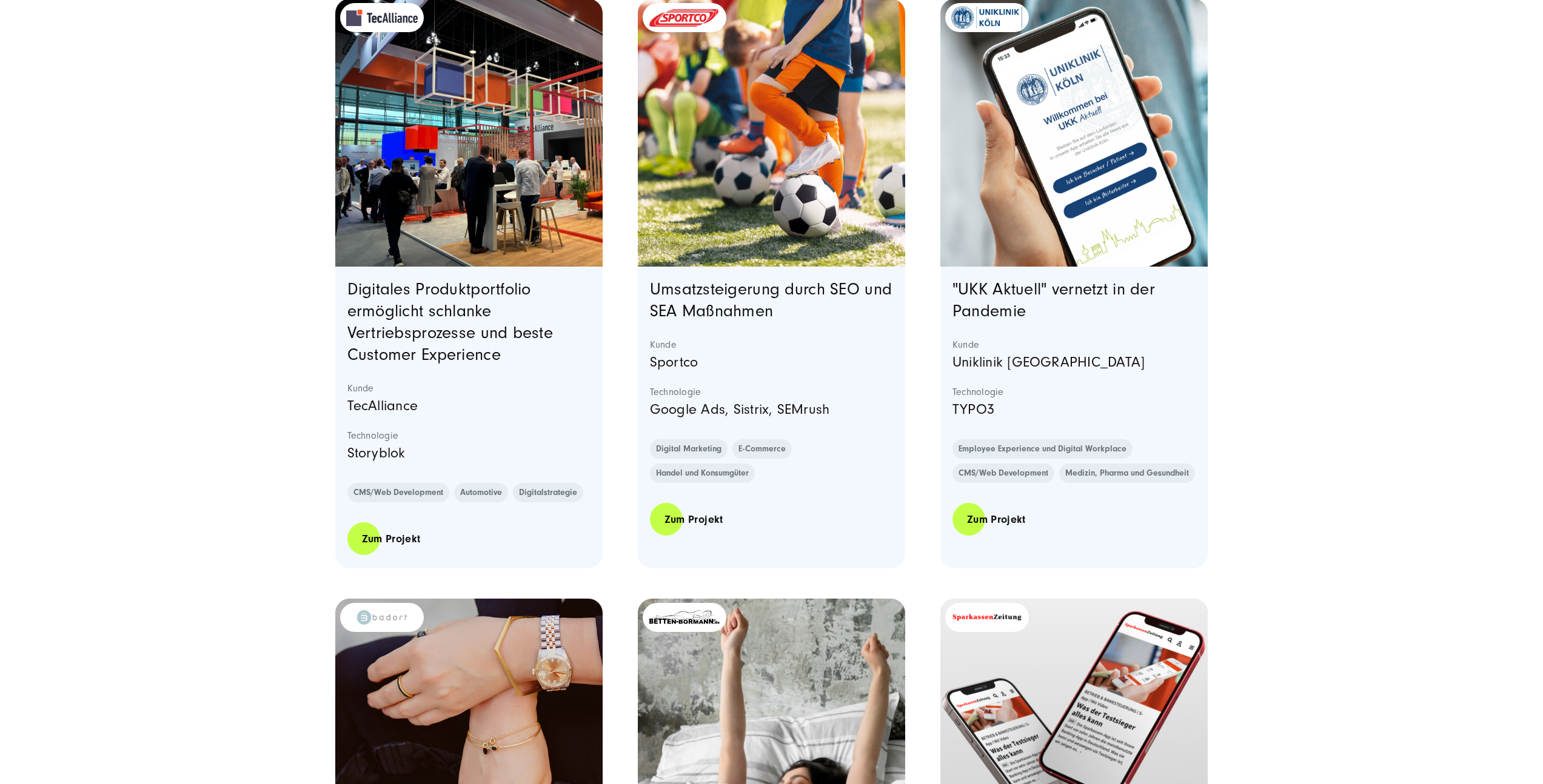
click at [1125, 177] on img "Featured image: - Read full post: 'UKK Aktuell' App: Optimierte interne Kommuni…" at bounding box center [1073, 132] width 273 height 273
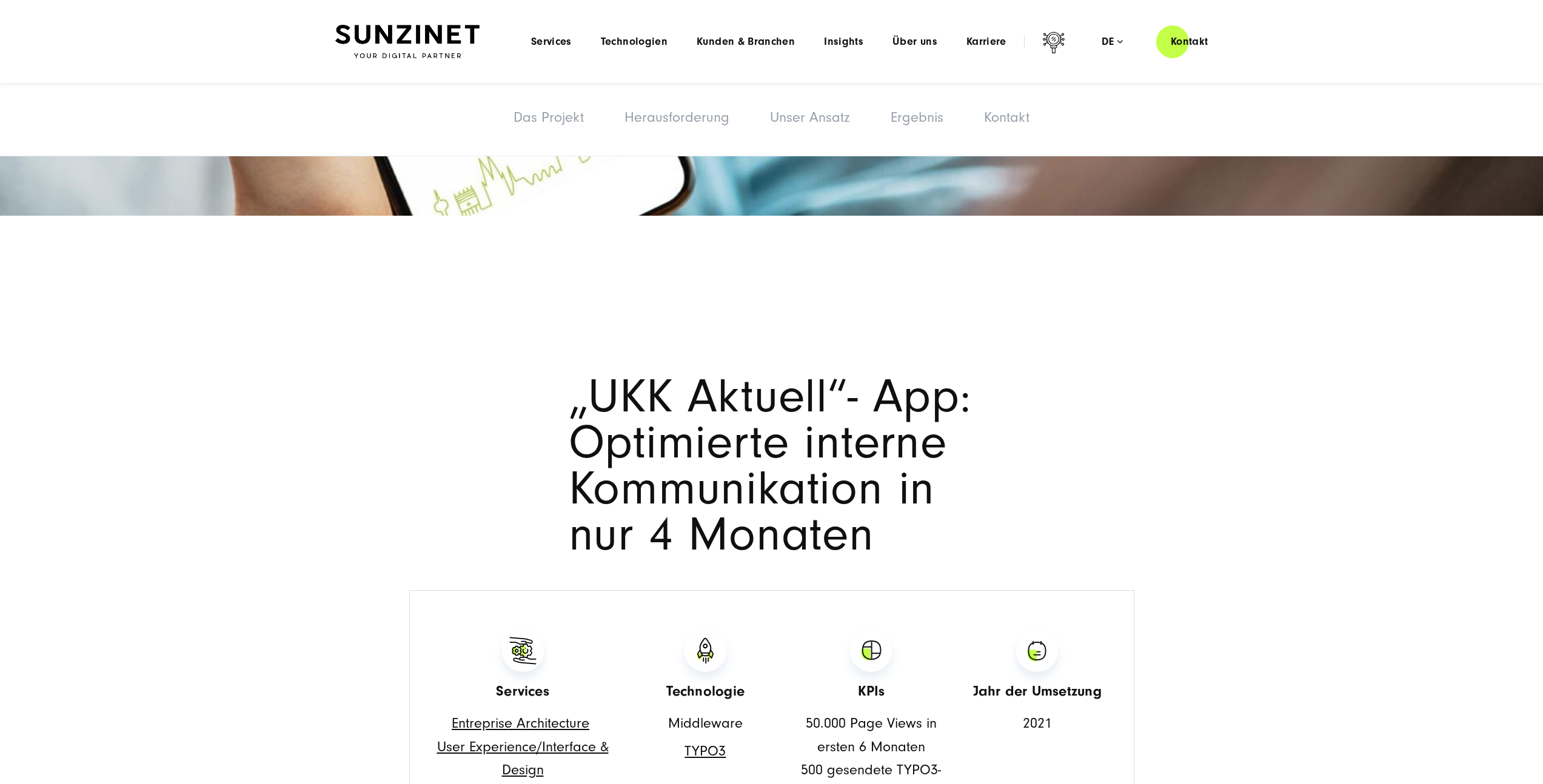
scroll to position [431, 0]
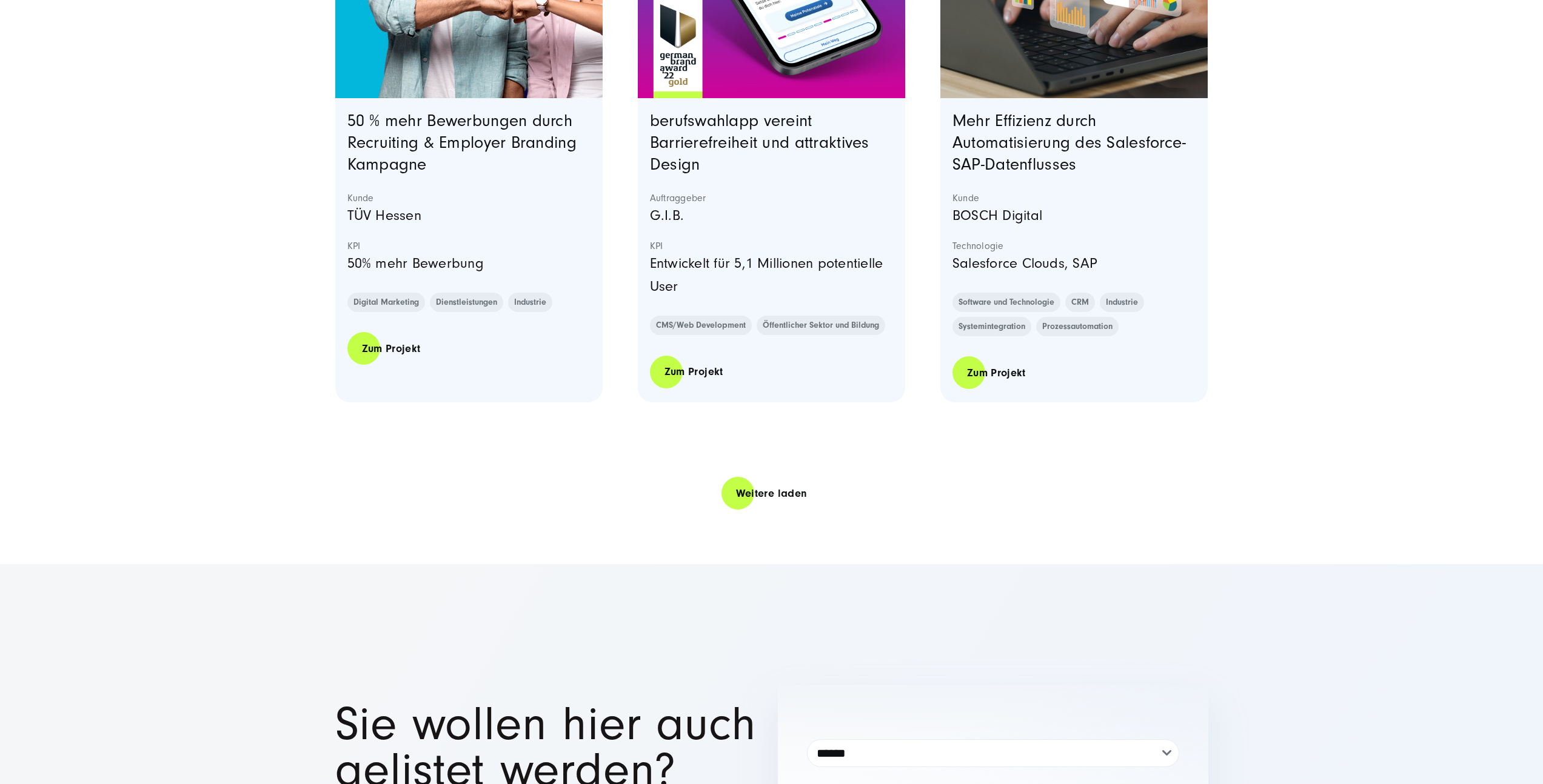
scroll to position [2449, 0]
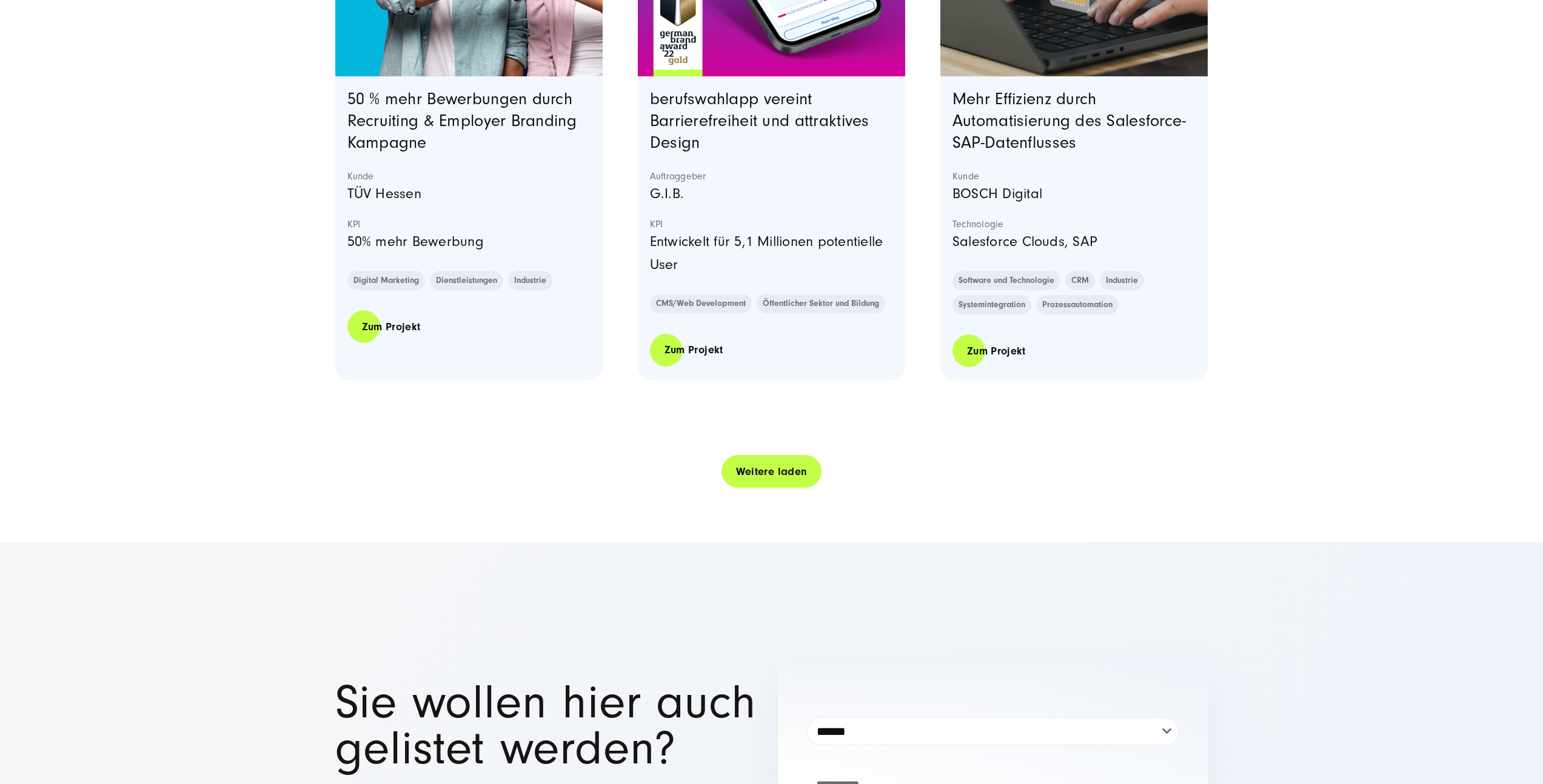
click at [734, 477] on link "Weitere laden" at bounding box center [772, 471] width 101 height 34
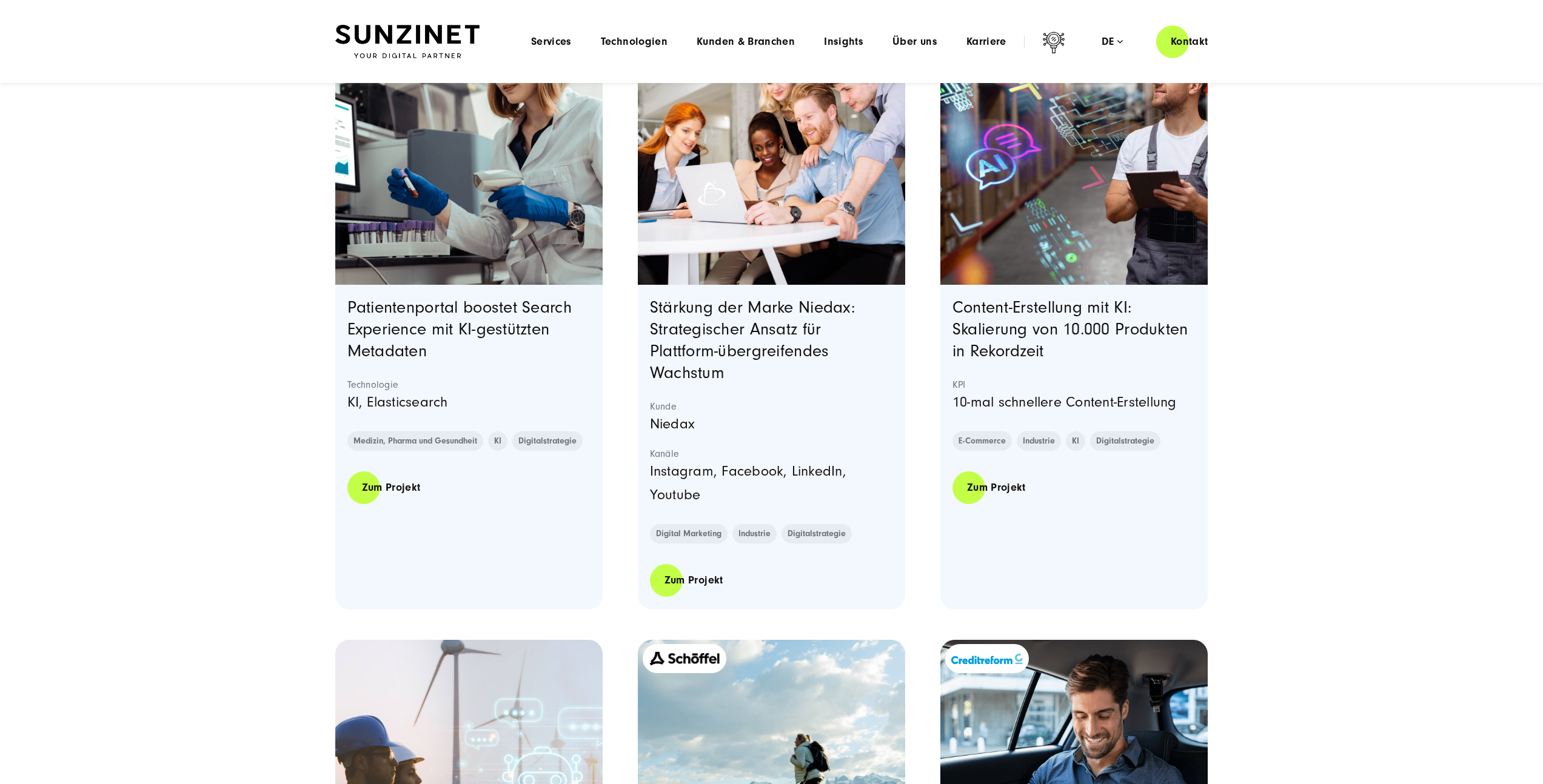
scroll to position [919, 0]
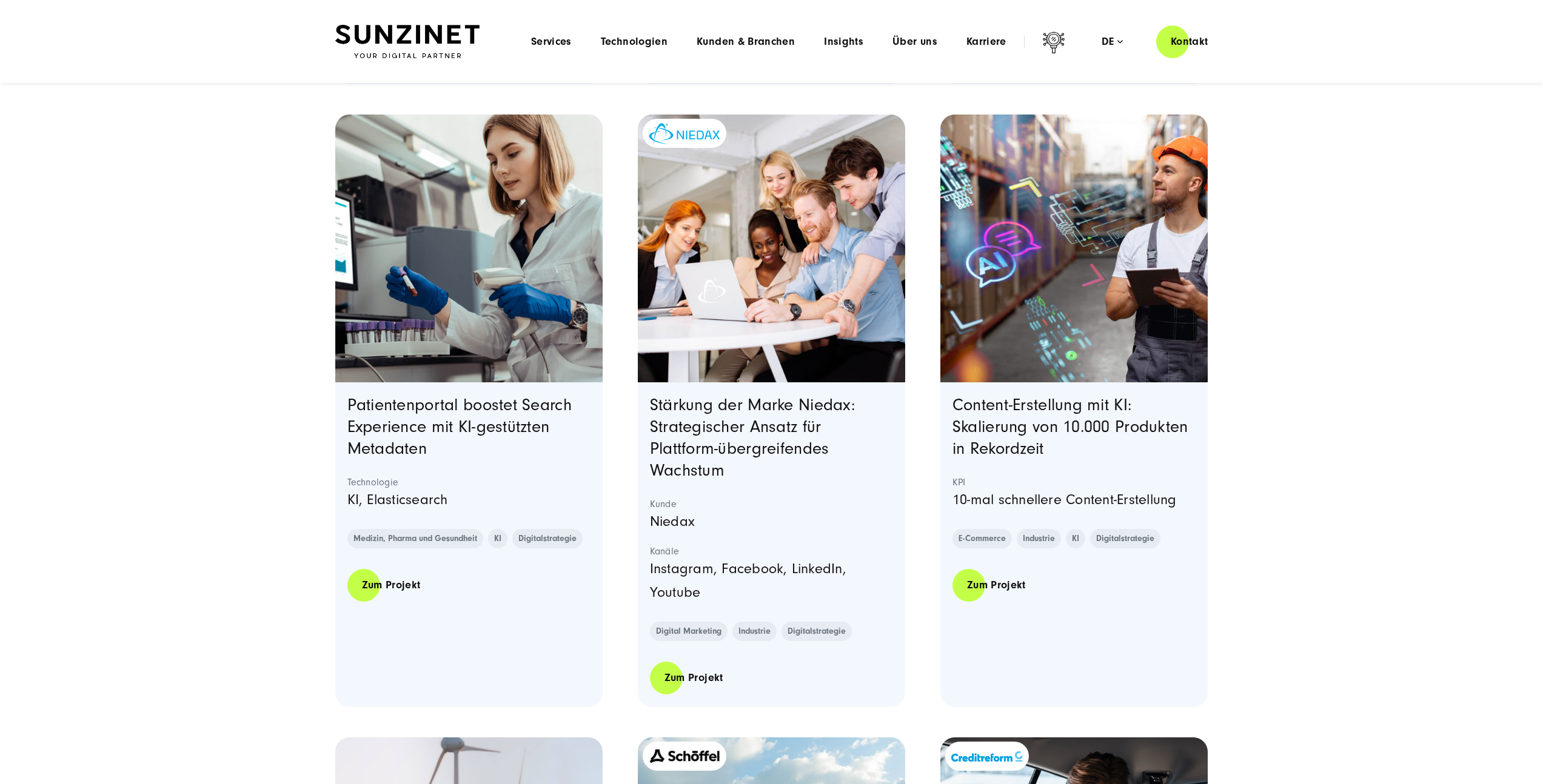
click at [416, 288] on img "Featured image: Die Person im weißen Labormantel arbeitet in einem Labor und hä…" at bounding box center [468, 249] width 273 height 273
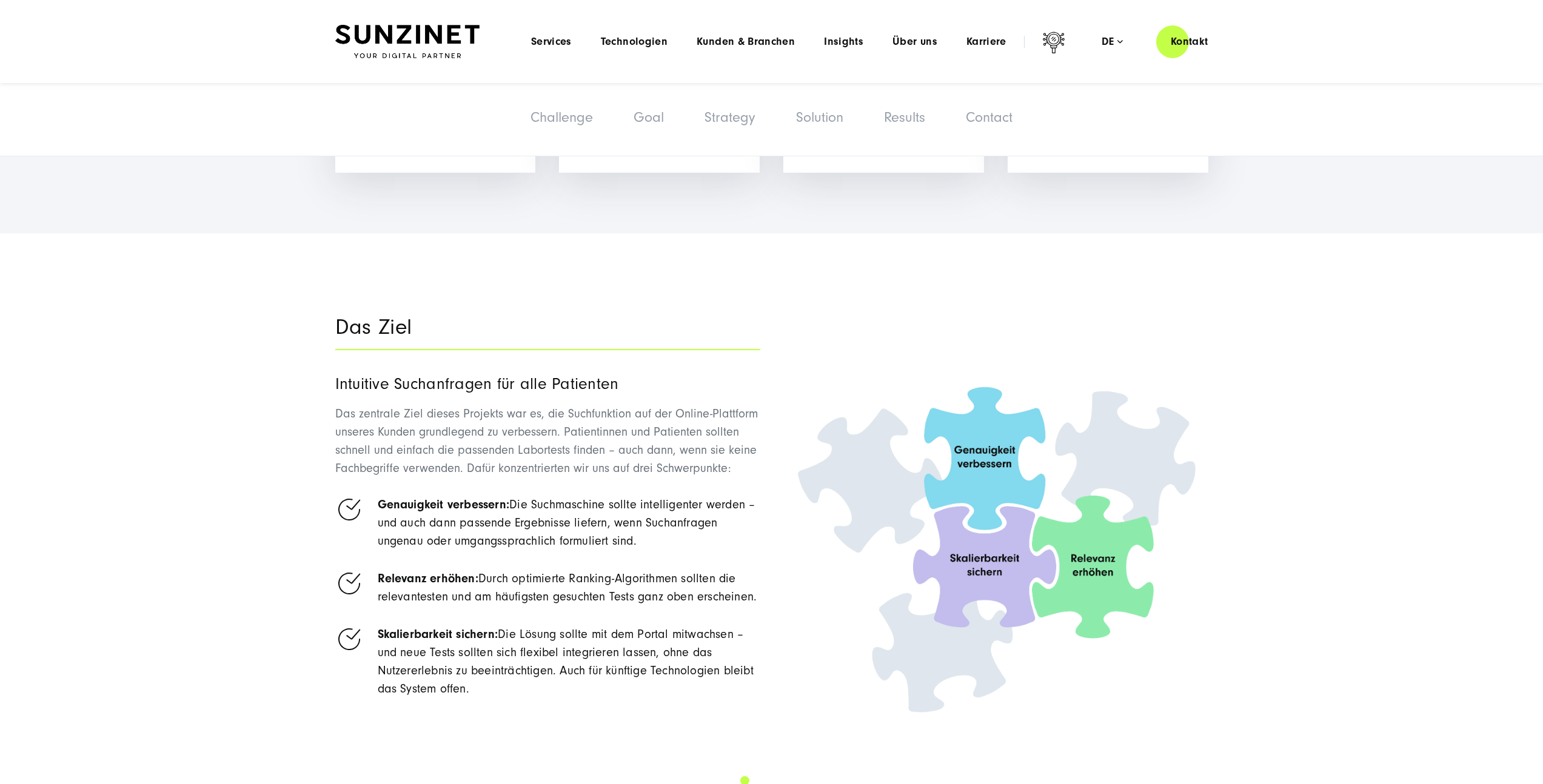
scroll to position [1602, 0]
